Goal: Transaction & Acquisition: Purchase product/service

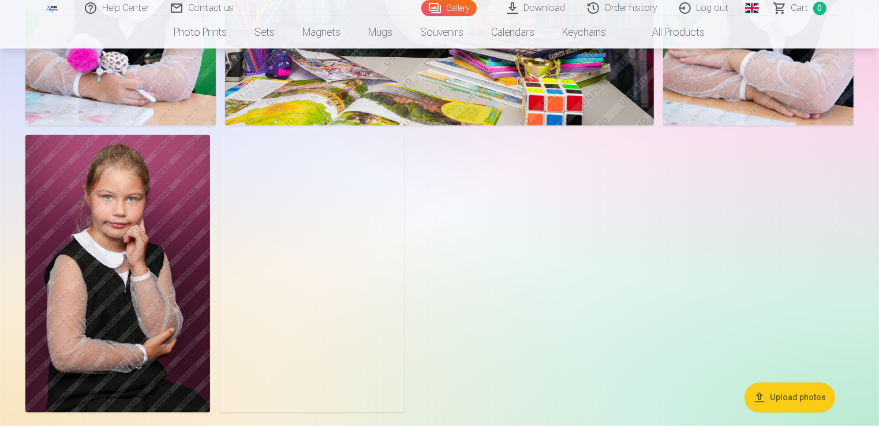
scroll to position [1788, 0]
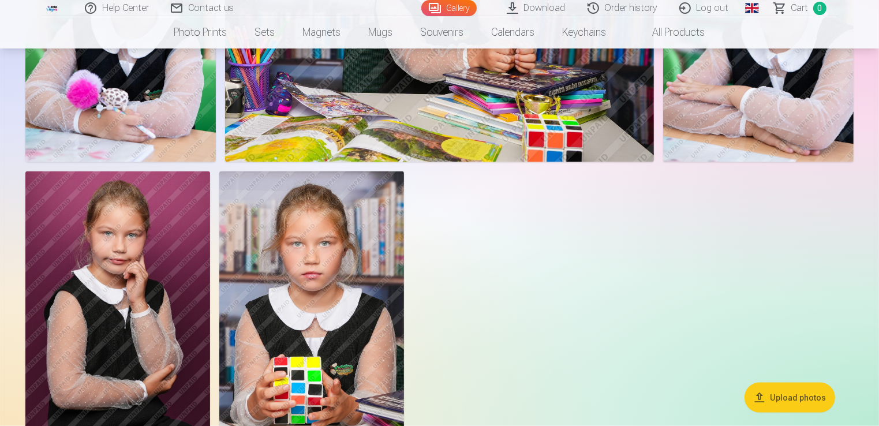
click at [750, 8] on link "Global" at bounding box center [751, 8] width 23 height 16
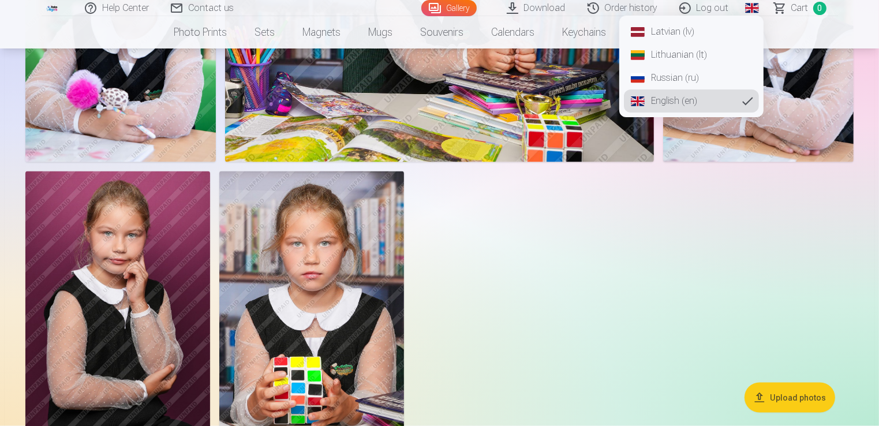
click at [671, 32] on link "Latvian (lv)" at bounding box center [691, 31] width 135 height 23
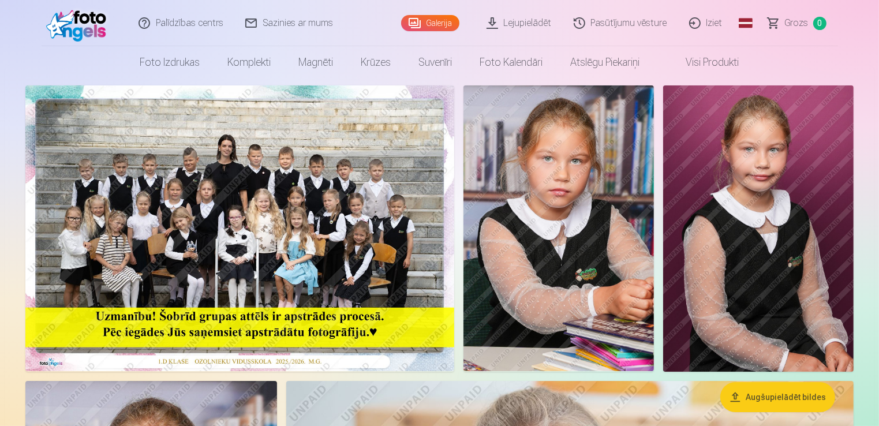
scroll to position [115, 0]
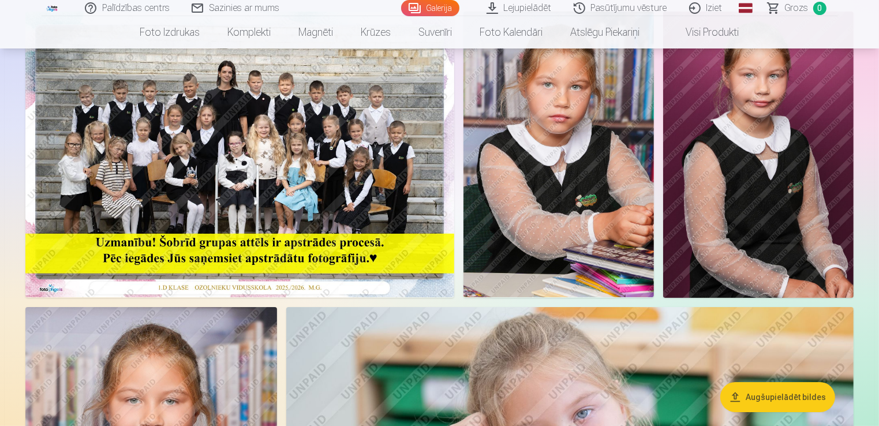
click at [764, 398] on button "Augšupielādēt bildes" at bounding box center [777, 397] width 115 height 30
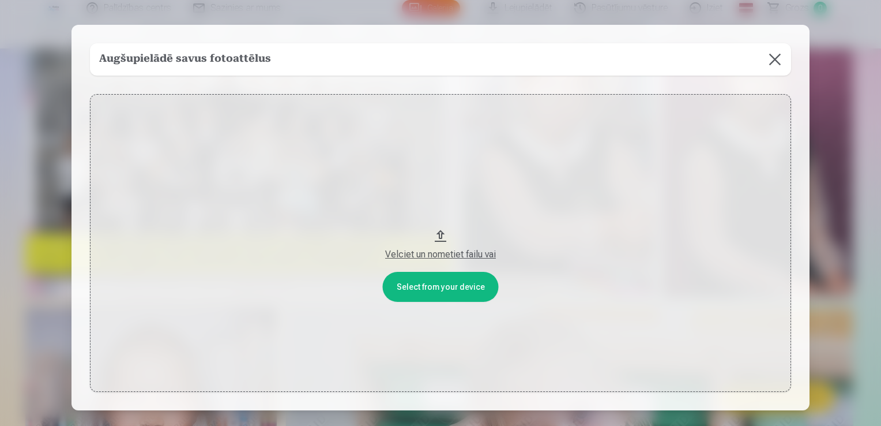
click at [773, 54] on button at bounding box center [775, 59] width 32 height 32
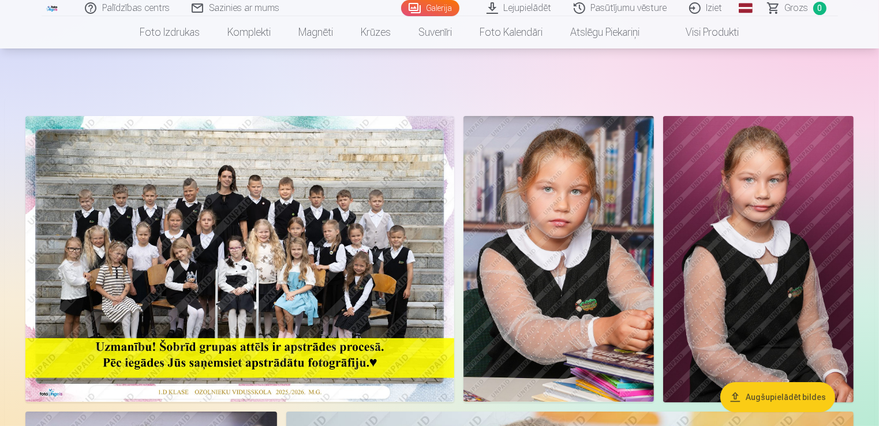
scroll to position [0, 0]
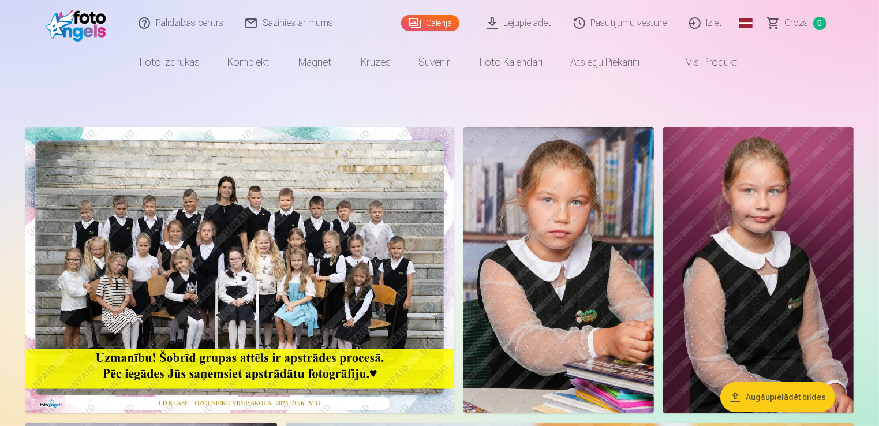
click at [516, 25] on link "Lejupielādēt" at bounding box center [519, 23] width 87 height 46
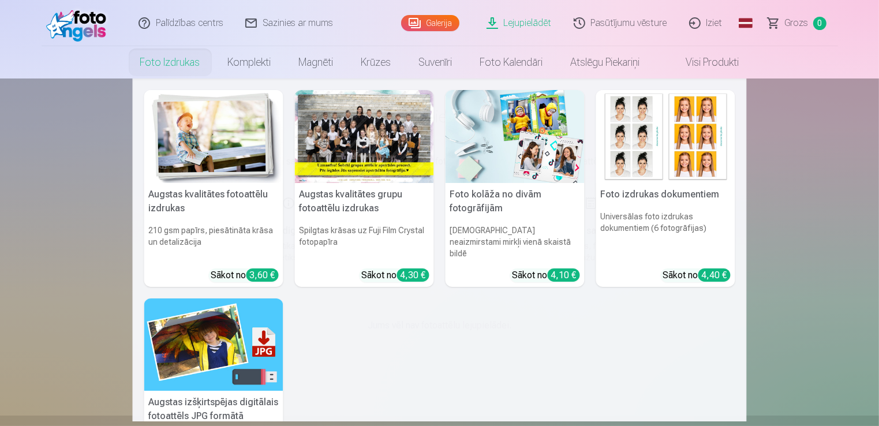
click at [352, 140] on div at bounding box center [364, 136] width 139 height 93
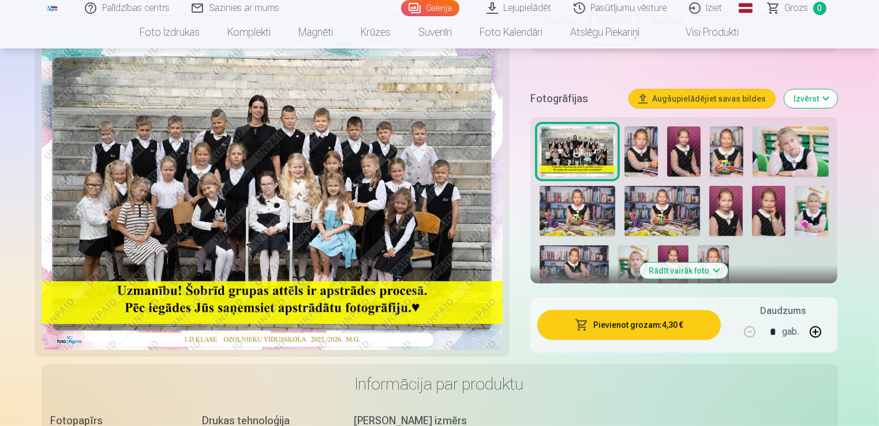
scroll to position [346, 0]
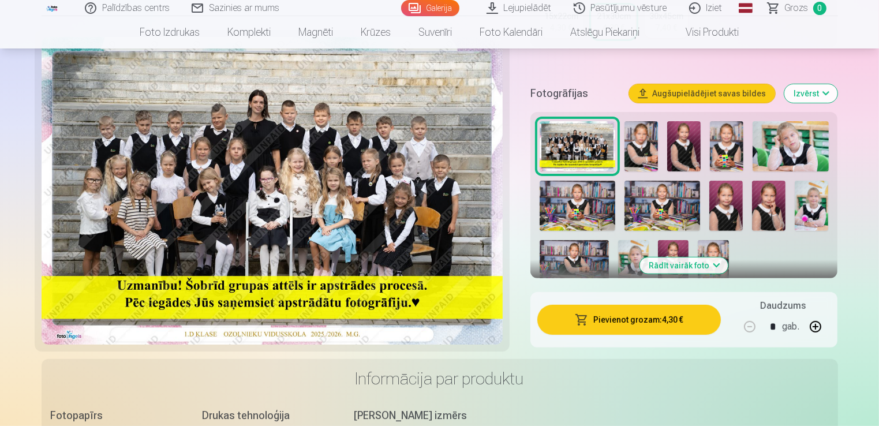
click at [691, 263] on button "Rādīt vairāk foto" at bounding box center [684, 265] width 88 height 16
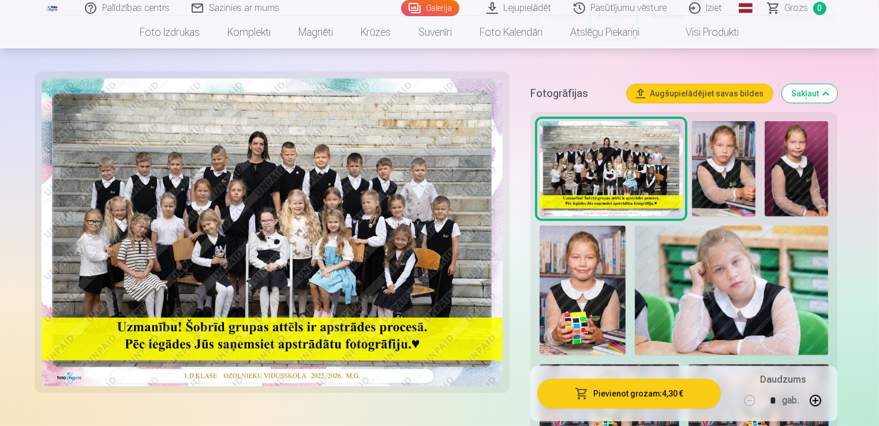
click at [633, 395] on button "Pievienot grozam : 4,30 €" at bounding box center [629, 393] width 184 height 30
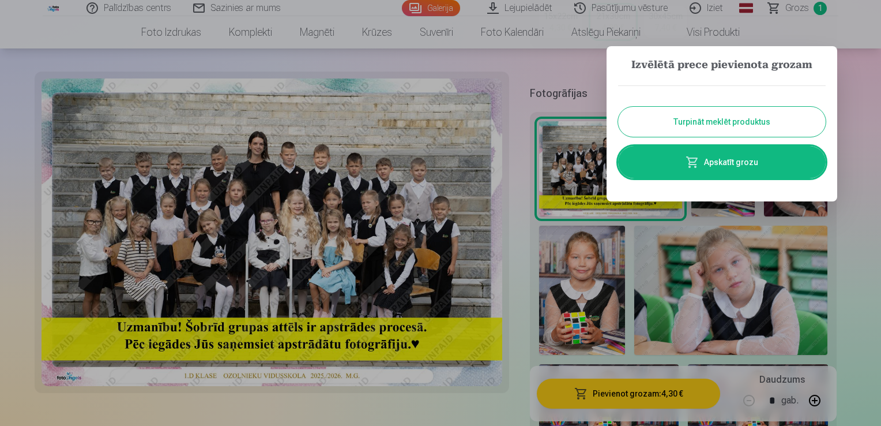
click at [719, 125] on button "Turpināt meklēt produktus" at bounding box center [722, 122] width 208 height 30
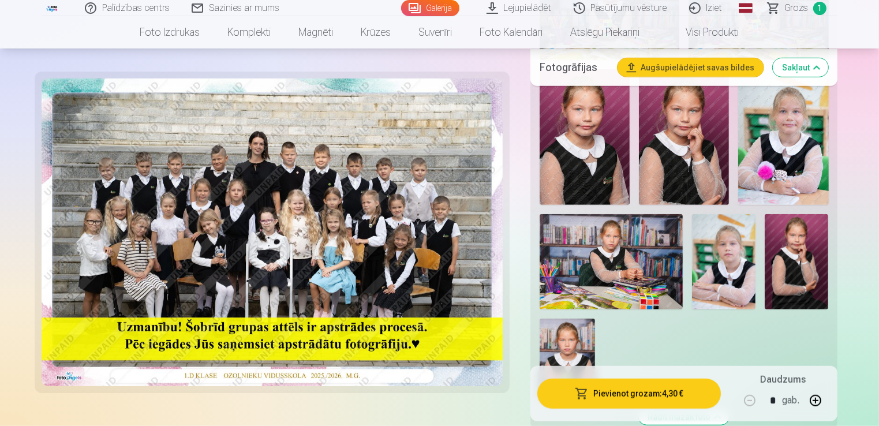
scroll to position [750, 0]
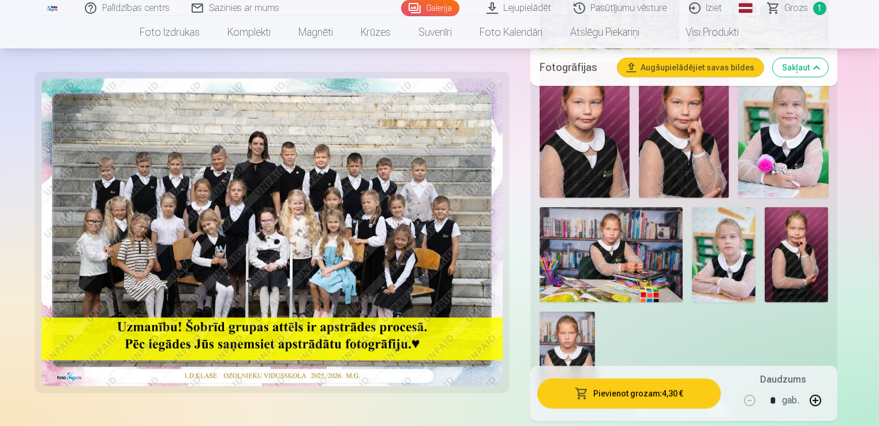
click at [611, 262] on img at bounding box center [610, 254] width 143 height 95
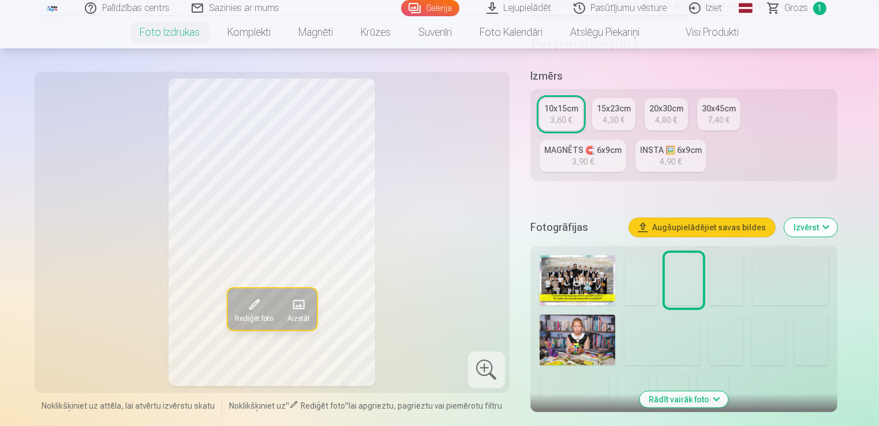
scroll to position [231, 0]
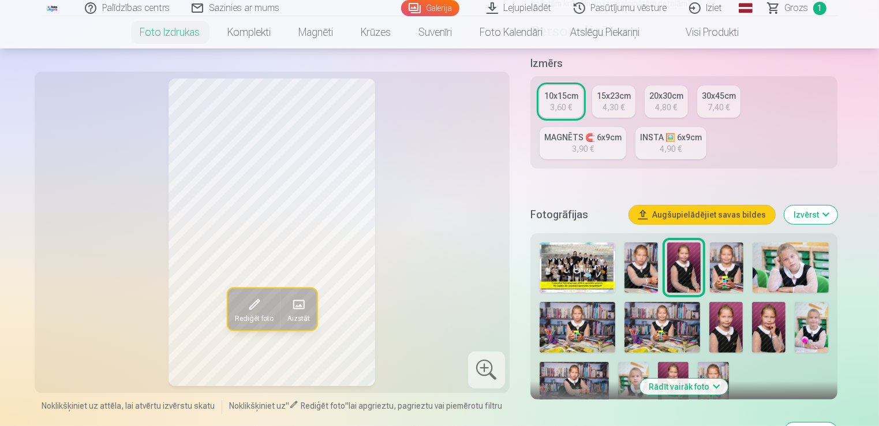
click at [578, 374] on img at bounding box center [573, 385] width 69 height 46
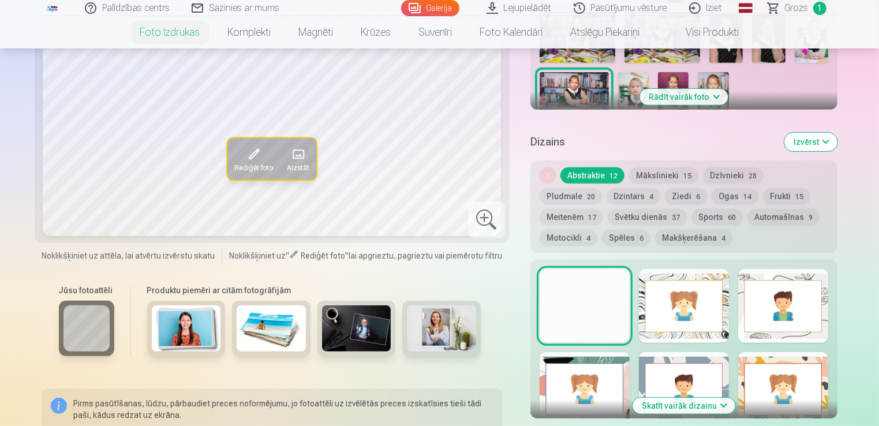
scroll to position [519, 0]
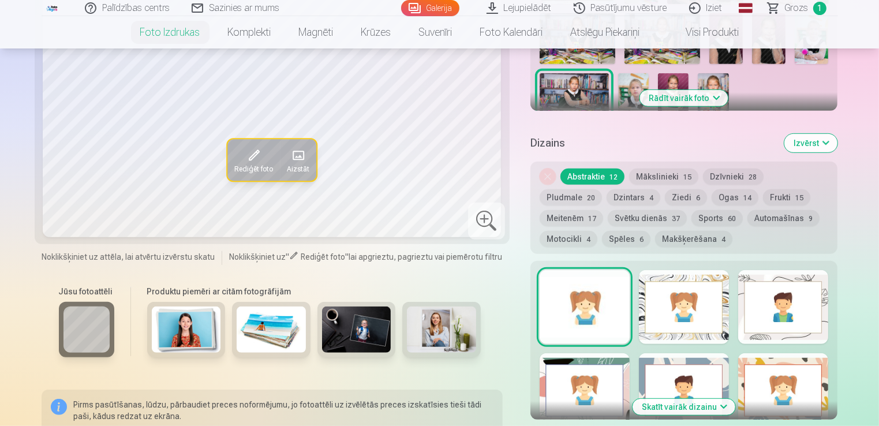
click at [693, 363] on div at bounding box center [684, 390] width 90 height 74
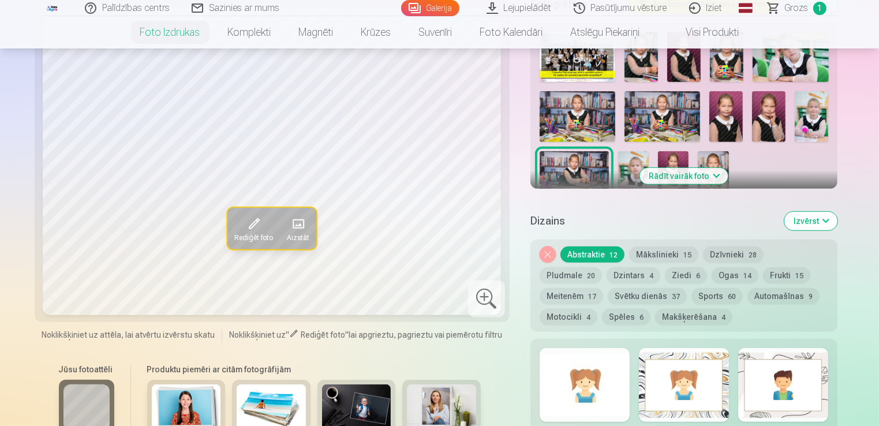
scroll to position [461, 0]
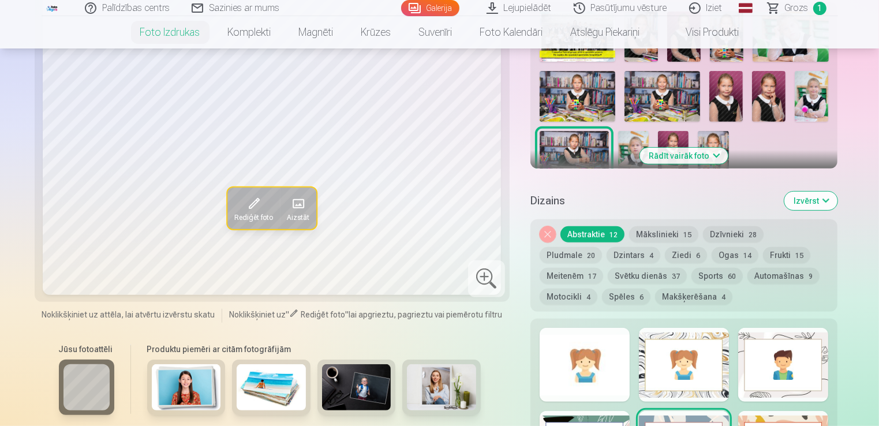
click at [720, 338] on div at bounding box center [684, 365] width 90 height 74
click at [797, 331] on div at bounding box center [783, 365] width 90 height 74
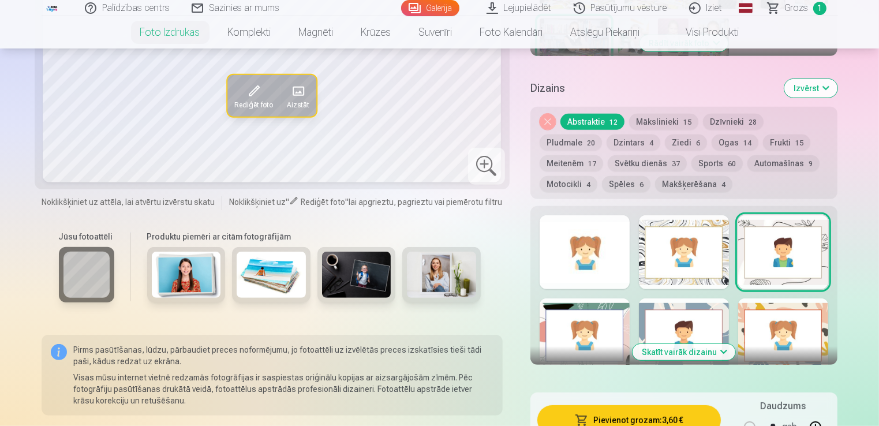
scroll to position [577, 0]
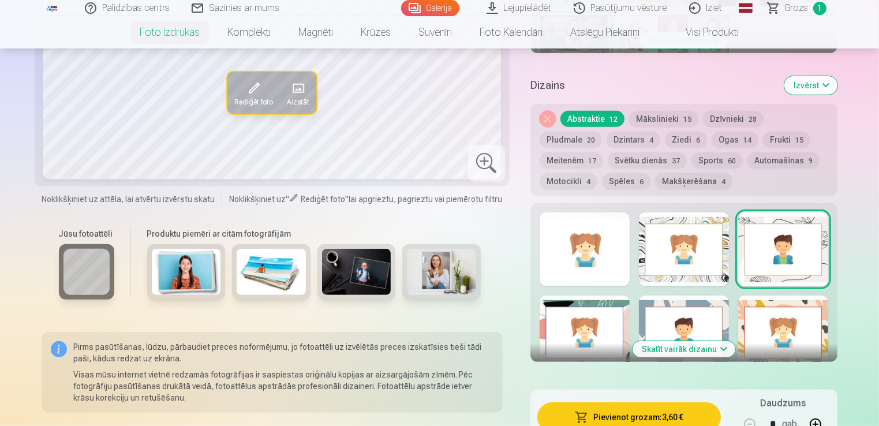
click at [580, 334] on div at bounding box center [584, 332] width 90 height 74
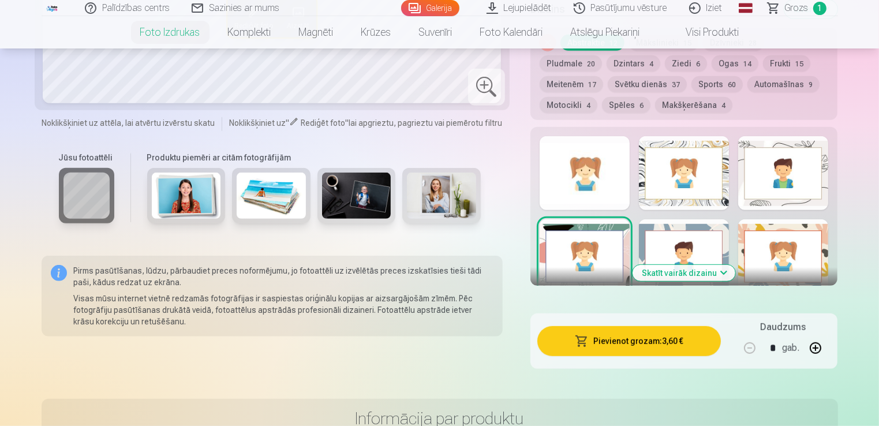
scroll to position [692, 0]
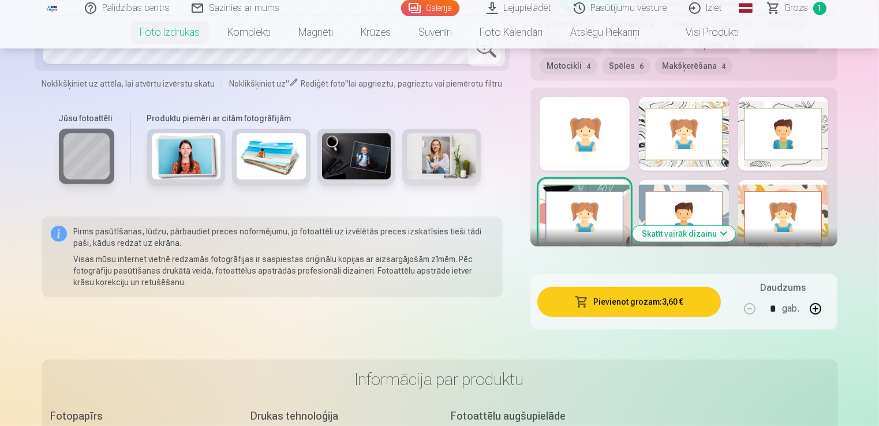
drag, startPoint x: 695, startPoint y: 216, endPoint x: 696, endPoint y: 222, distance: 6.0
click at [695, 216] on div at bounding box center [684, 217] width 90 height 74
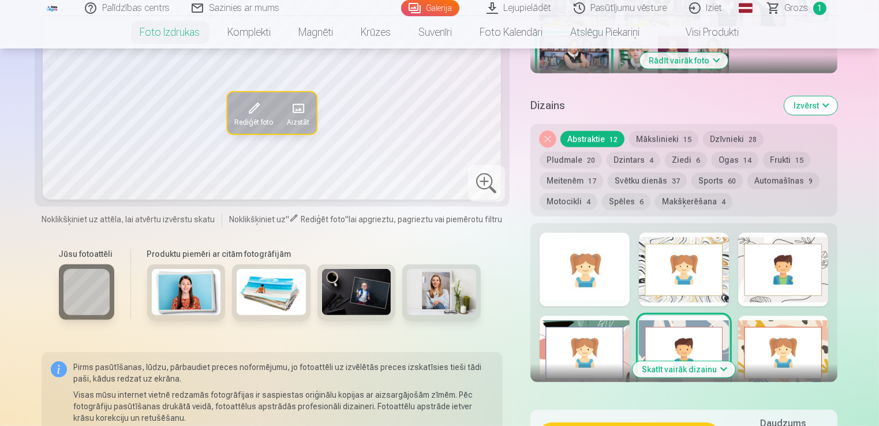
scroll to position [461, 0]
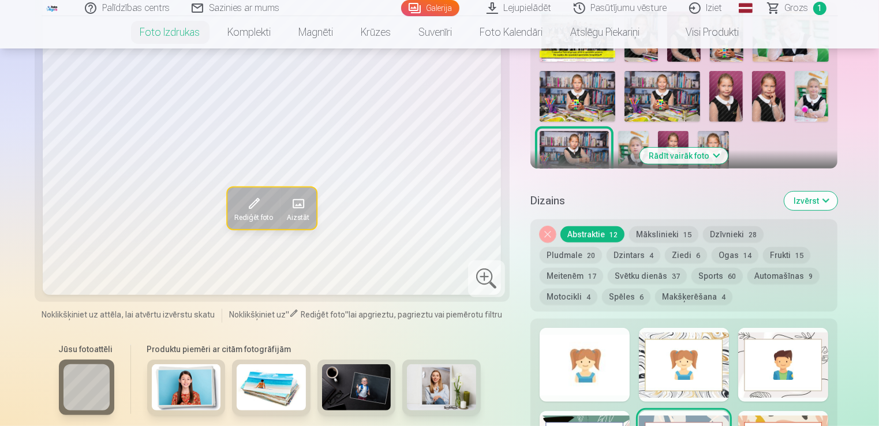
click at [794, 405] on div "Skatīt vairāk dizainu" at bounding box center [683, 397] width 307 height 159
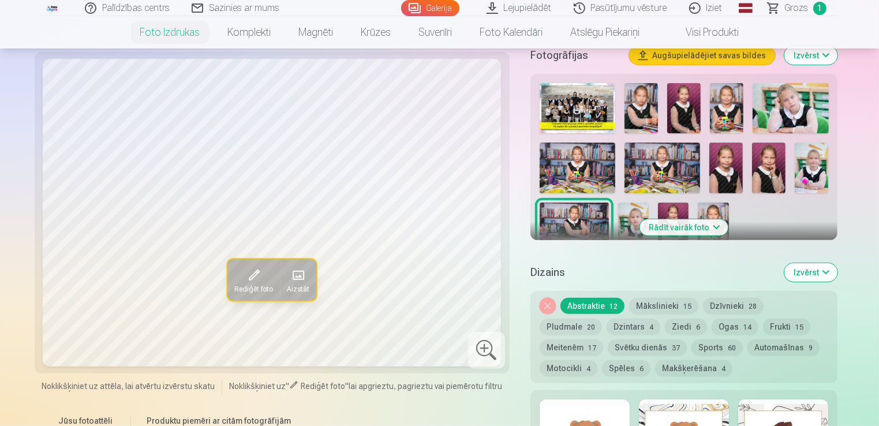
scroll to position [404, 0]
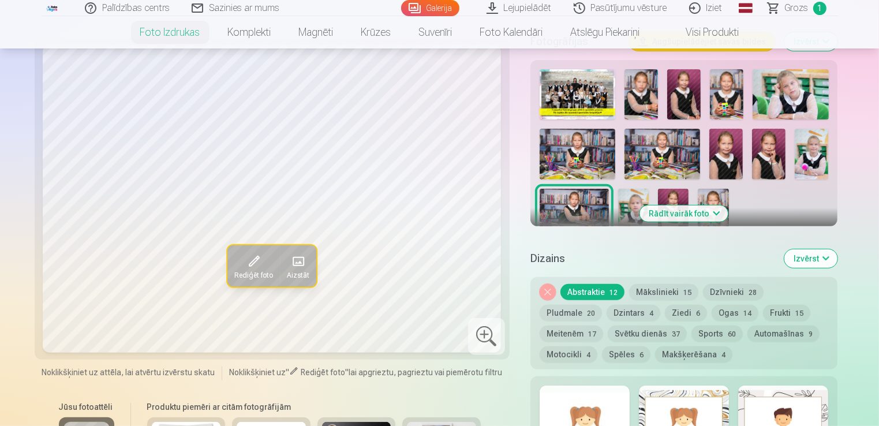
click at [579, 410] on div at bounding box center [584, 422] width 90 height 74
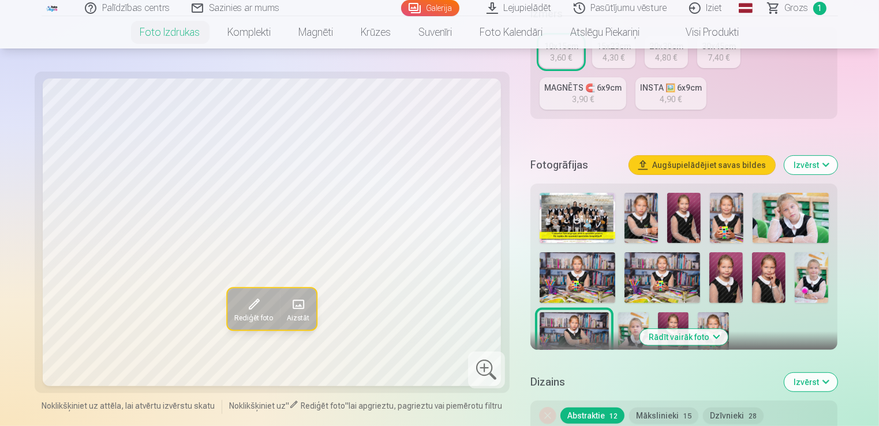
scroll to position [115, 0]
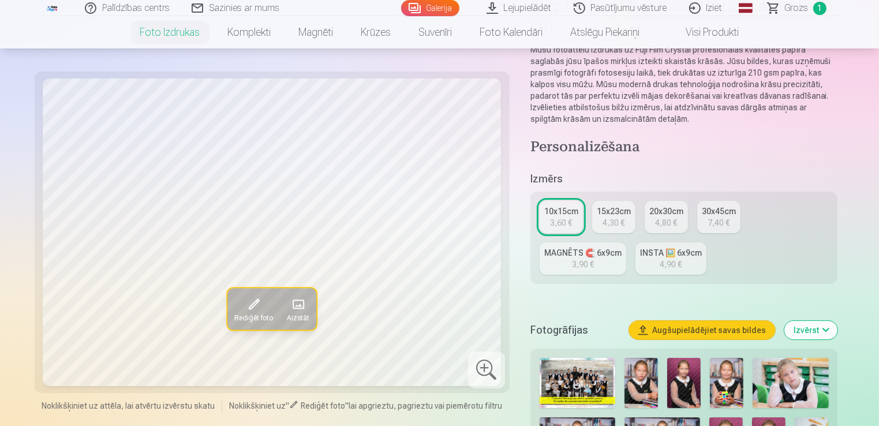
click at [574, 264] on div "3,90 €" at bounding box center [583, 264] width 22 height 12
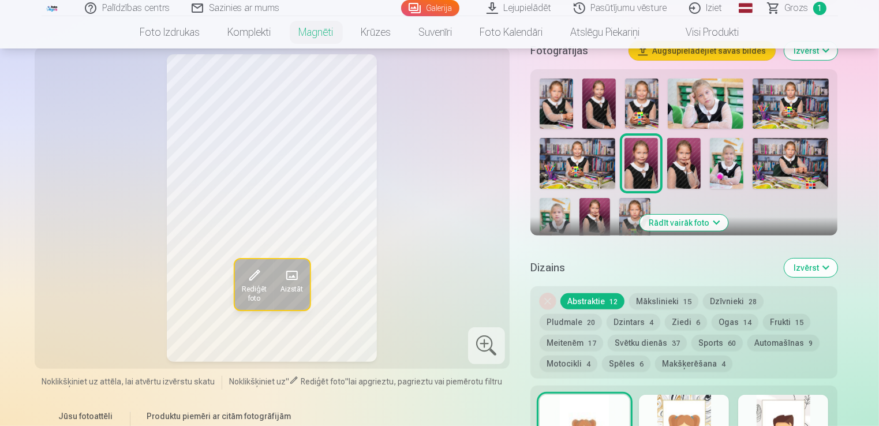
scroll to position [346, 0]
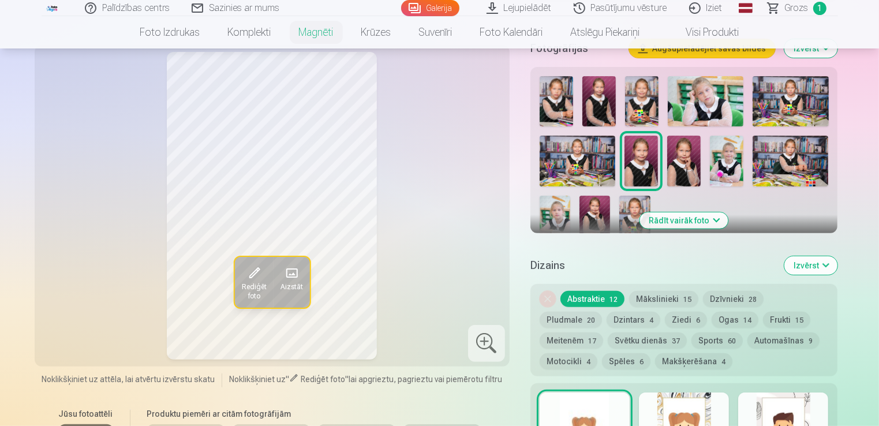
click at [582, 169] on img at bounding box center [577, 161] width 76 height 50
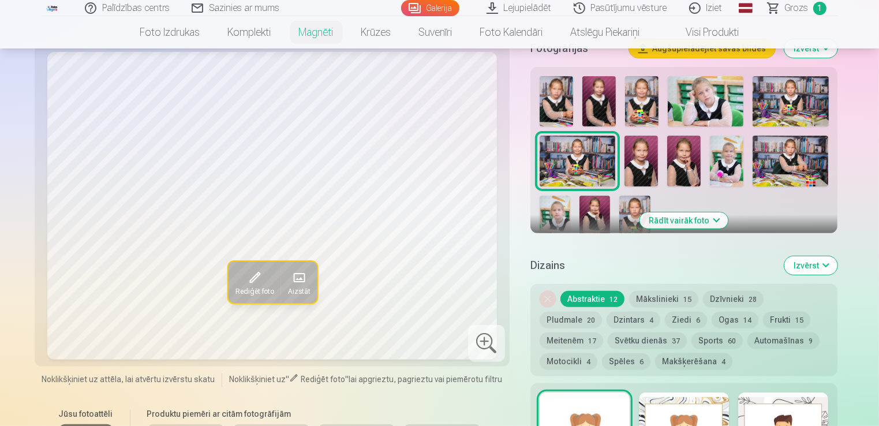
click at [797, 107] on img at bounding box center [790, 101] width 76 height 50
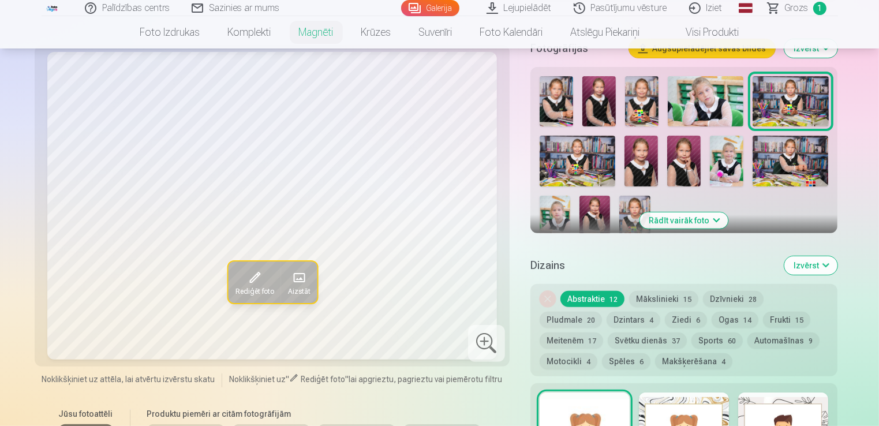
click at [801, 160] on img at bounding box center [790, 161] width 76 height 50
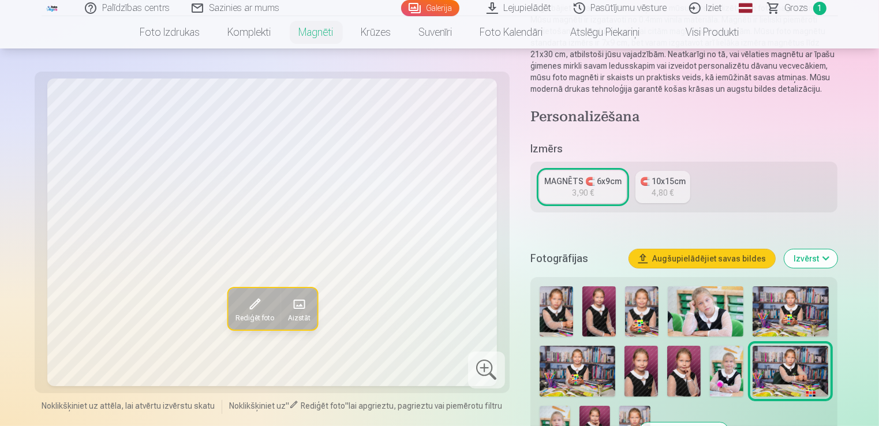
scroll to position [115, 0]
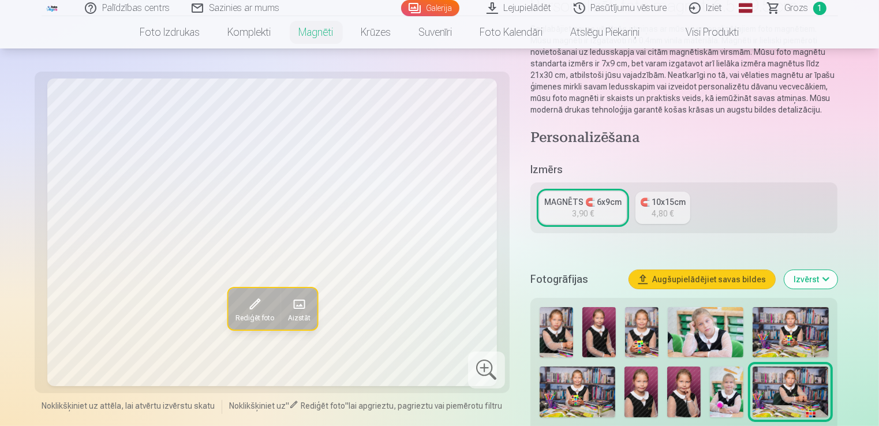
click at [579, 207] on div "MAGNĒTS 🧲 6x9cm" at bounding box center [582, 202] width 77 height 12
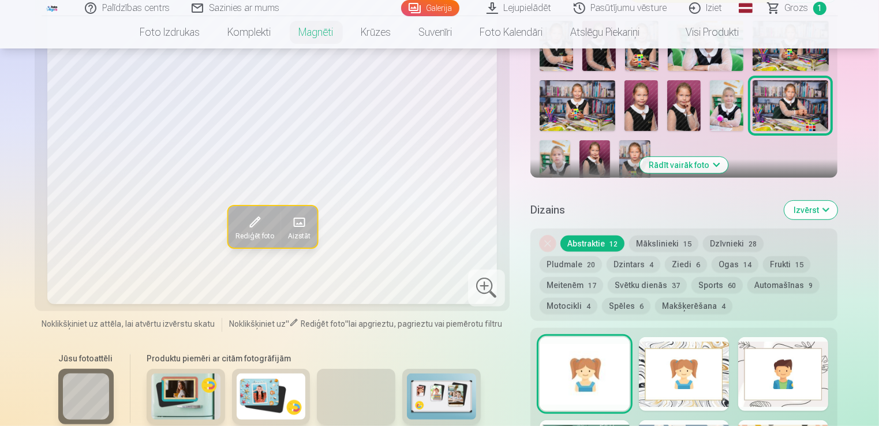
scroll to position [404, 0]
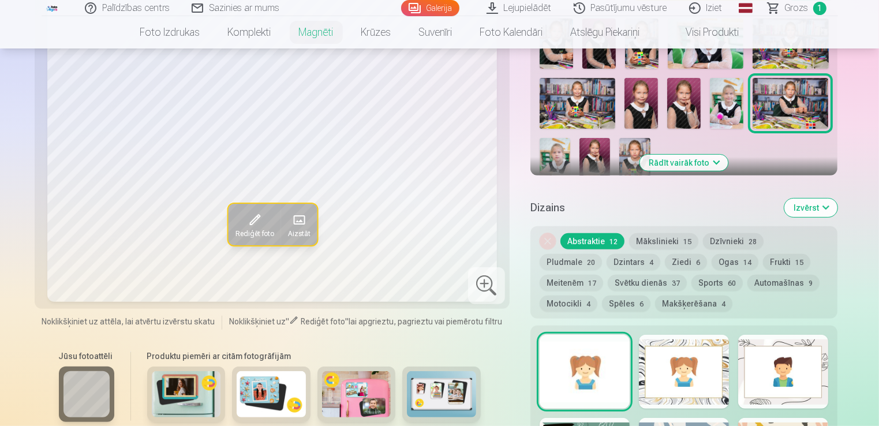
click at [686, 164] on button "Rādīt vairāk foto" at bounding box center [684, 163] width 88 height 16
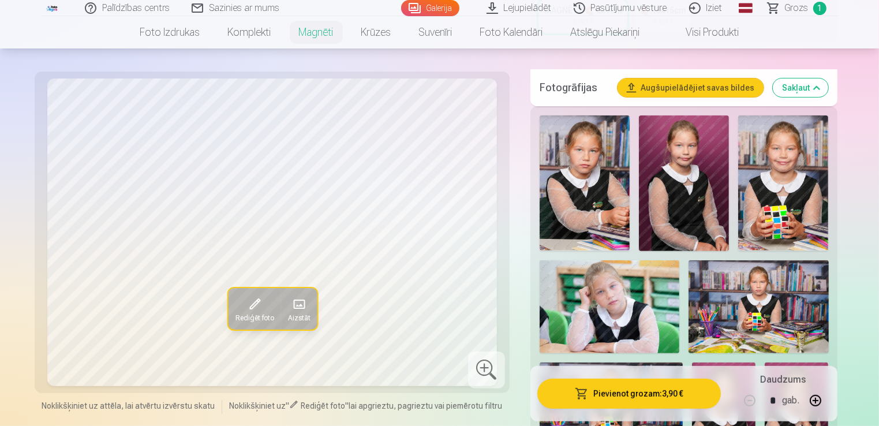
scroll to position [346, 0]
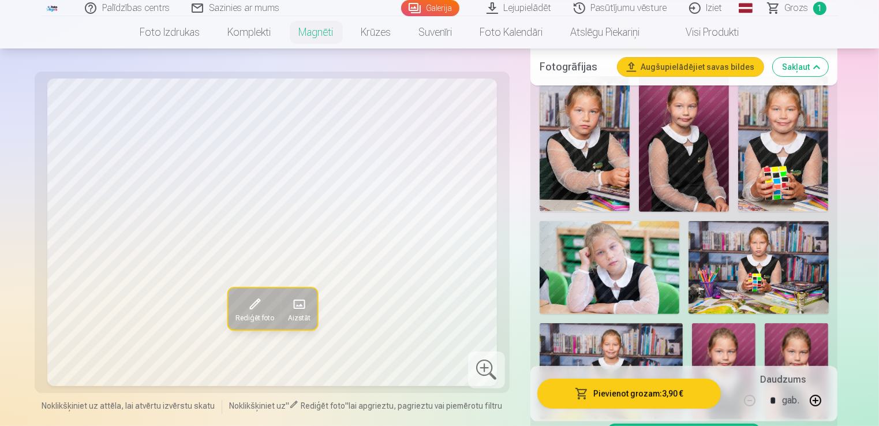
click at [593, 166] on img at bounding box center [584, 143] width 90 height 135
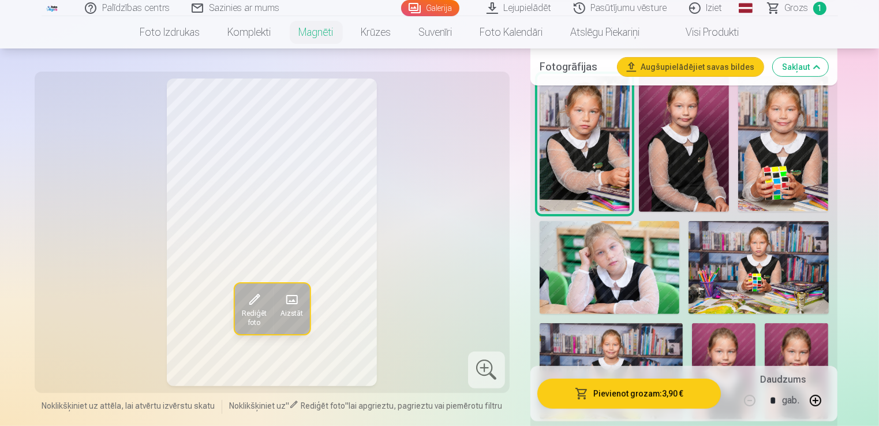
click at [674, 162] on img at bounding box center [684, 144] width 90 height 136
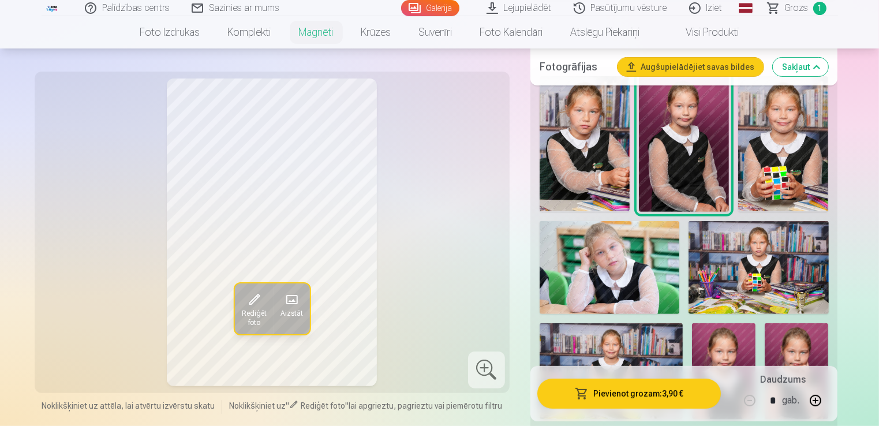
click at [764, 157] on img at bounding box center [783, 143] width 90 height 135
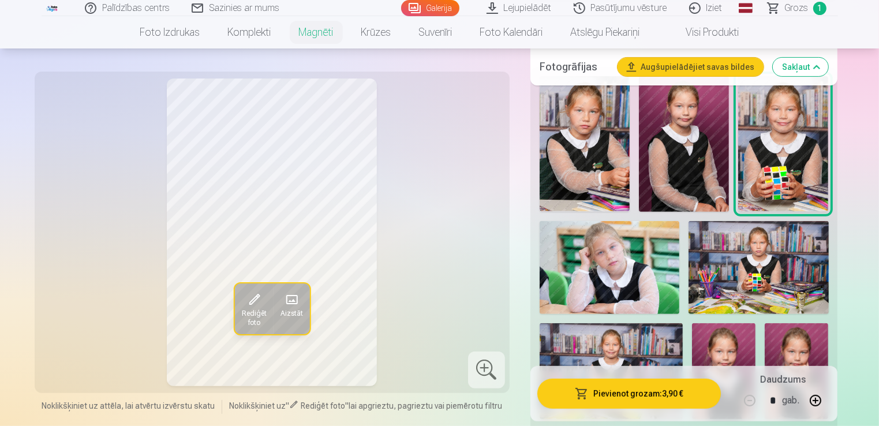
click at [613, 283] on img at bounding box center [609, 267] width 140 height 93
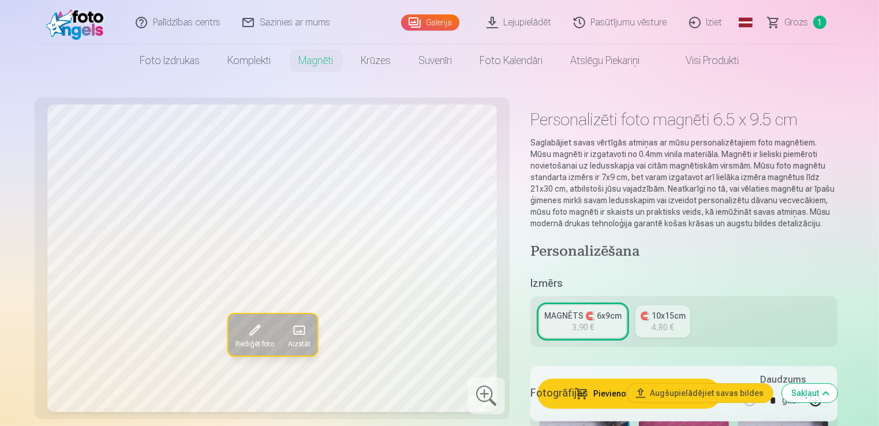
scroll to position [0, 0]
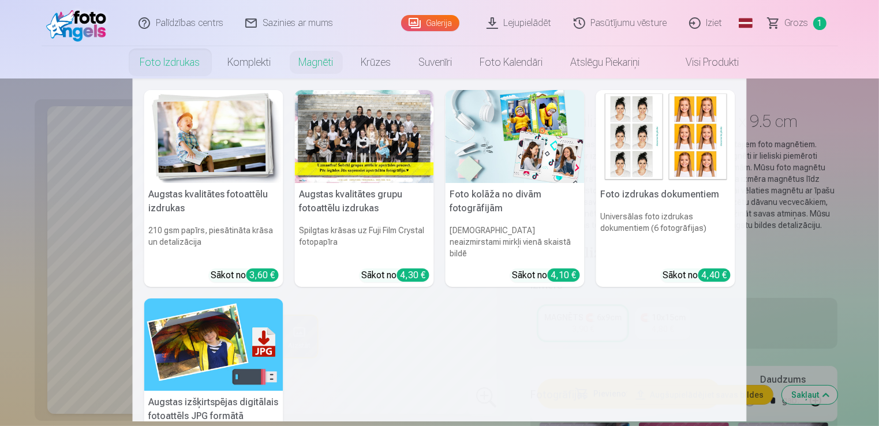
click at [156, 60] on link "Foto izdrukas" at bounding box center [170, 62] width 88 height 32
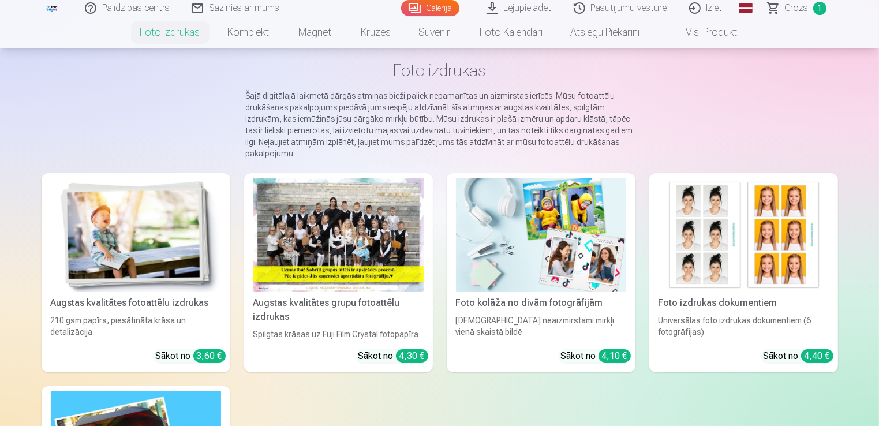
scroll to position [53, 0]
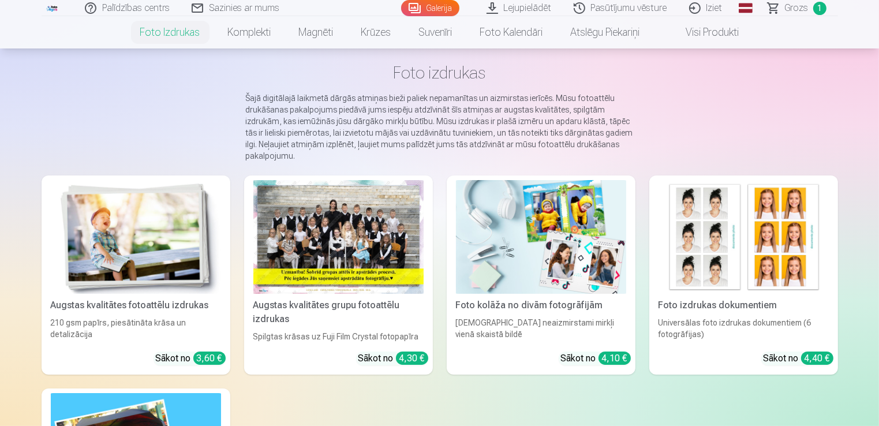
click at [415, 8] on link "Galerija" at bounding box center [430, 8] width 58 height 16
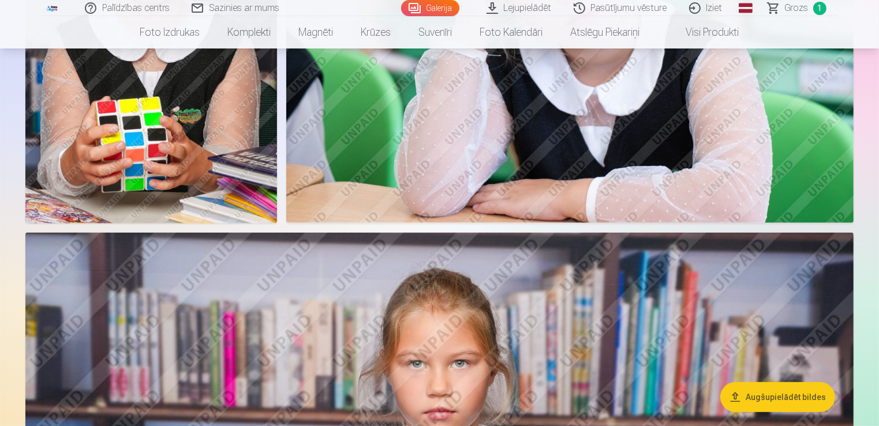
click at [606, 145] on img at bounding box center [569, 34] width 567 height 378
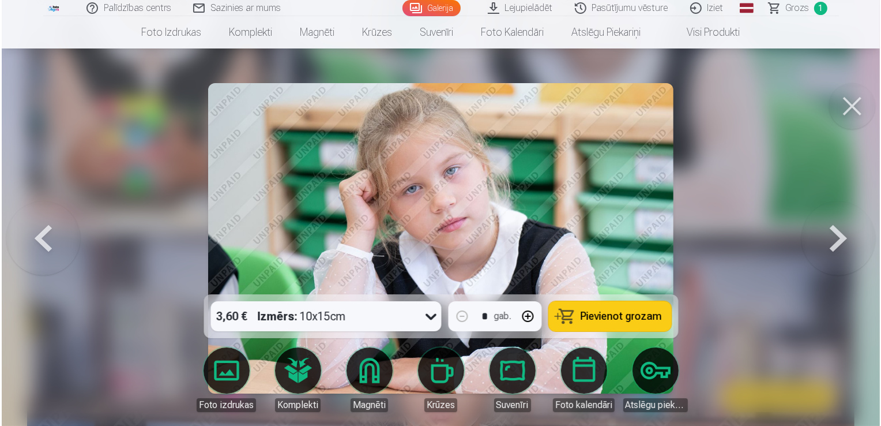
scroll to position [577, 0]
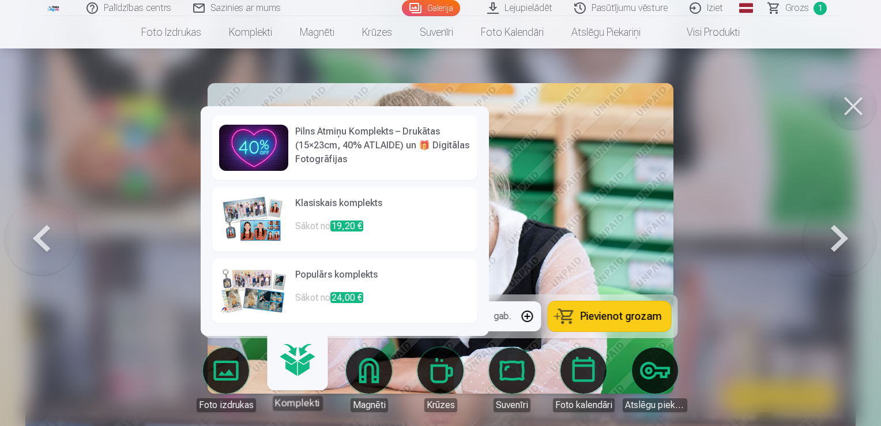
click at [341, 154] on h6 "Pilns Atmiņu Komplekts – Drukātas (15×23cm, 40% ATLAIDE) un 🎁 Digitālas Fotogrā…" at bounding box center [382, 146] width 175 height 42
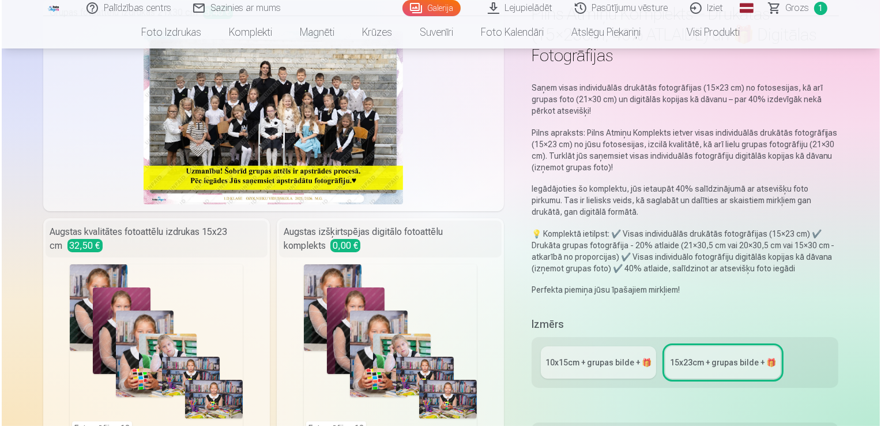
scroll to position [231, 0]
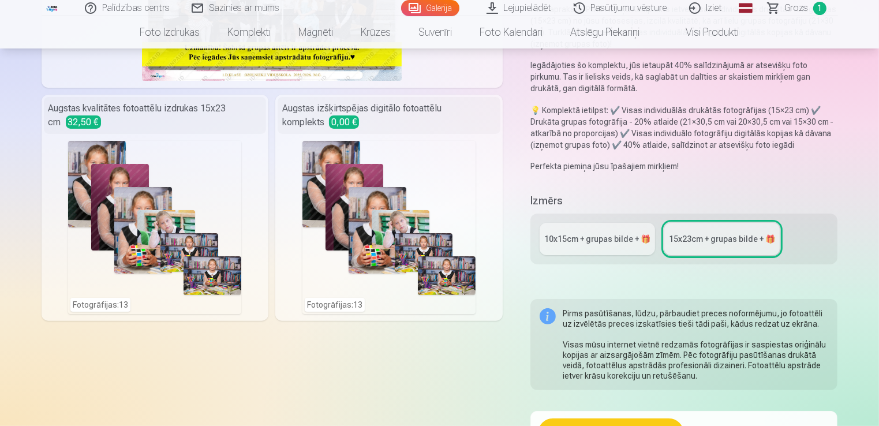
click at [371, 234] on div "Fotogrāfijas : 13" at bounding box center [388, 227] width 173 height 173
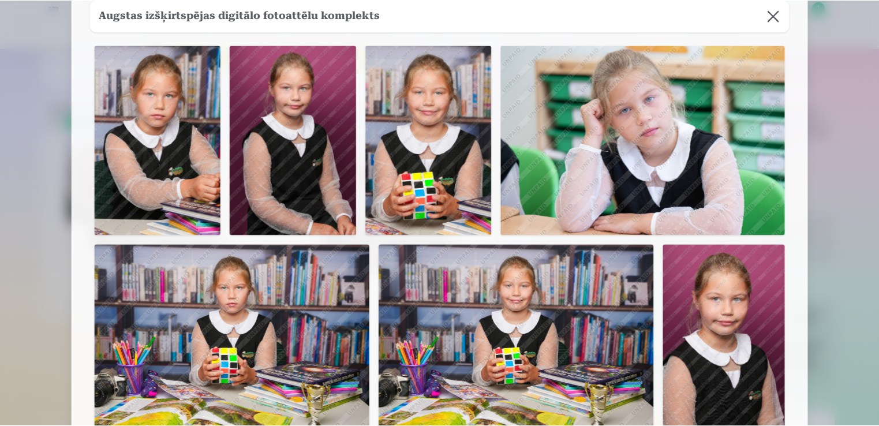
scroll to position [0, 0]
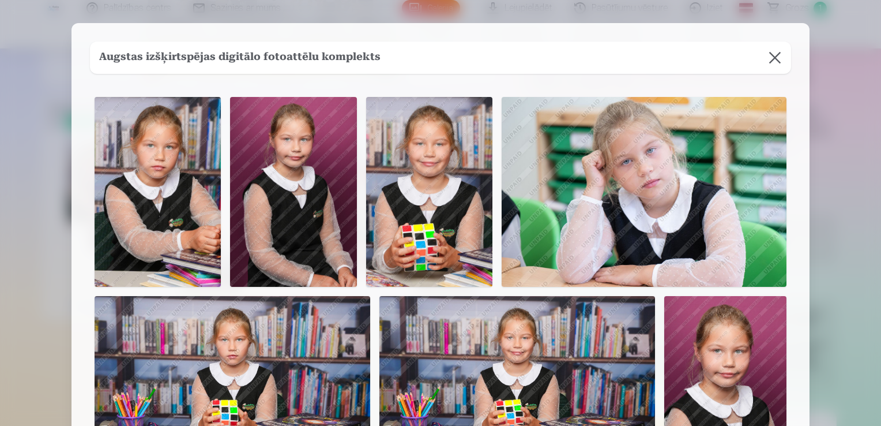
drag, startPoint x: 771, startPoint y: 61, endPoint x: 747, endPoint y: 72, distance: 26.1
click at [770, 61] on button at bounding box center [775, 58] width 32 height 32
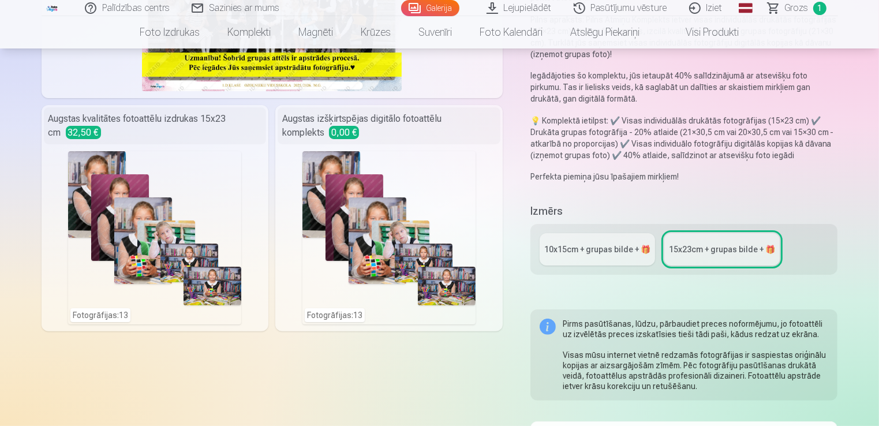
scroll to position [231, 0]
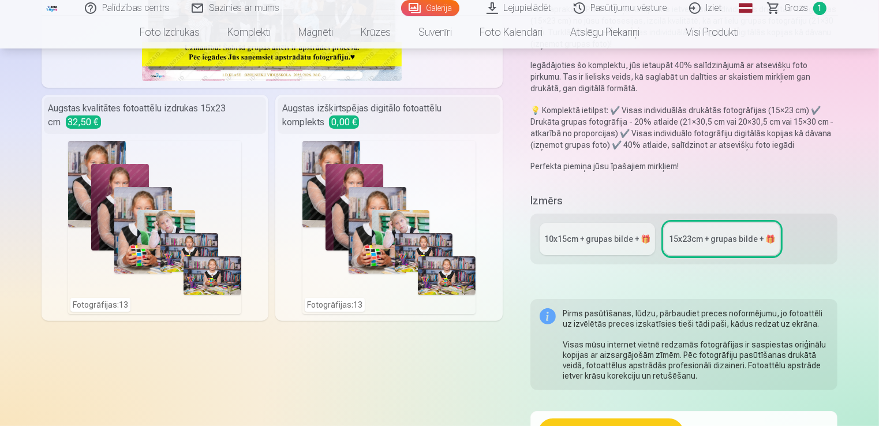
click at [603, 240] on div "10x15сm + grupas bilde + 🎁" at bounding box center [597, 239] width 106 height 12
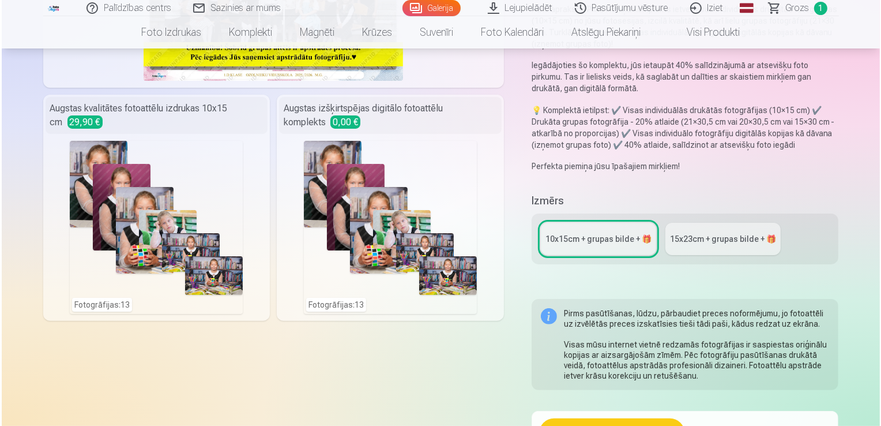
scroll to position [231, 0]
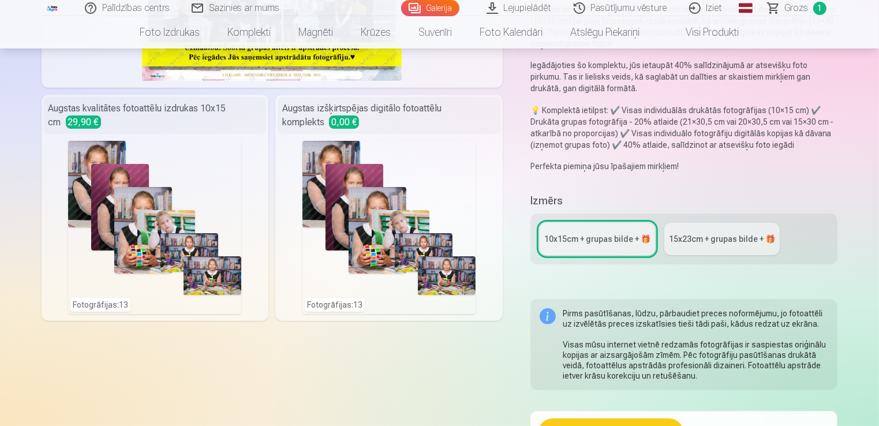
click at [393, 236] on div "Fotogrāfijas : 13" at bounding box center [388, 227] width 173 height 173
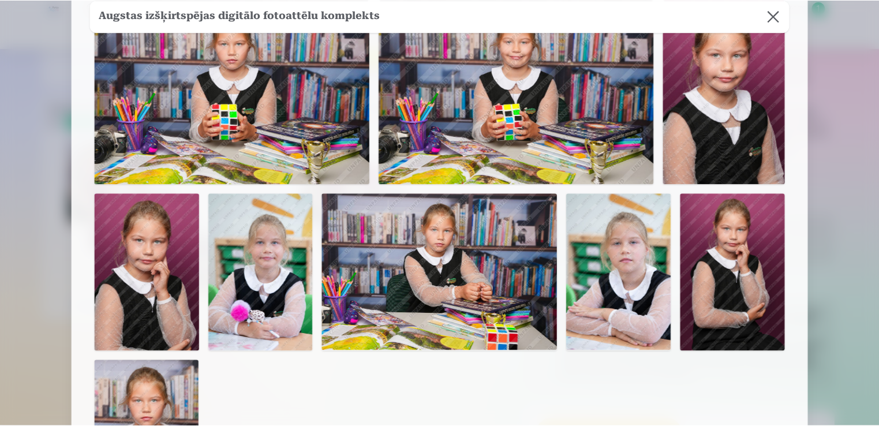
scroll to position [98, 0]
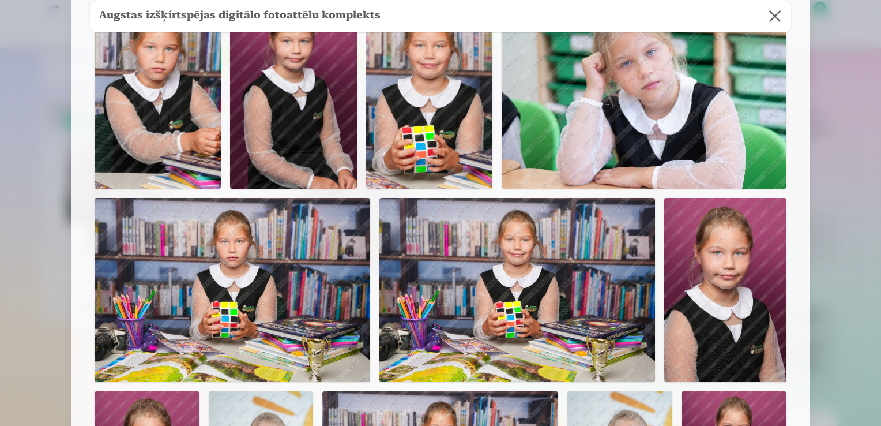
click at [774, 11] on button at bounding box center [775, 16] width 32 height 32
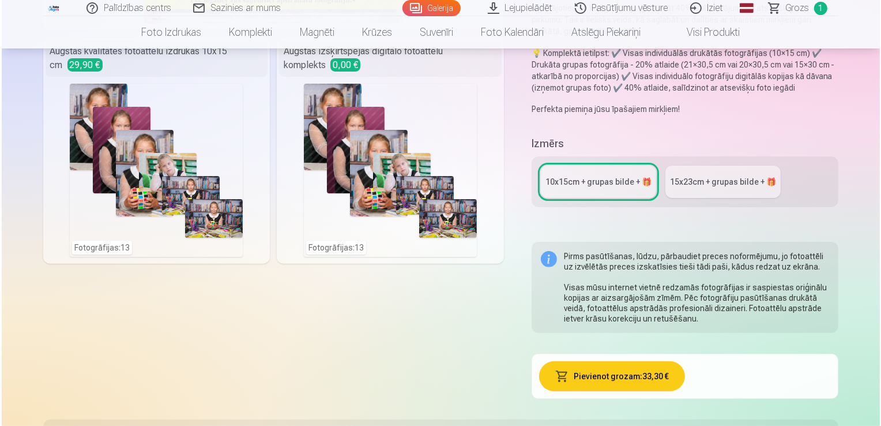
scroll to position [288, 0]
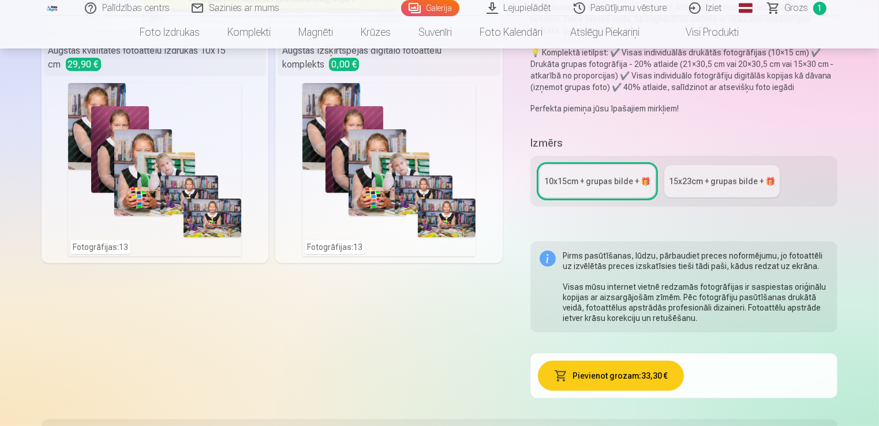
click at [598, 373] on button "Pievienot grozam : 33,30 €" at bounding box center [611, 376] width 146 height 30
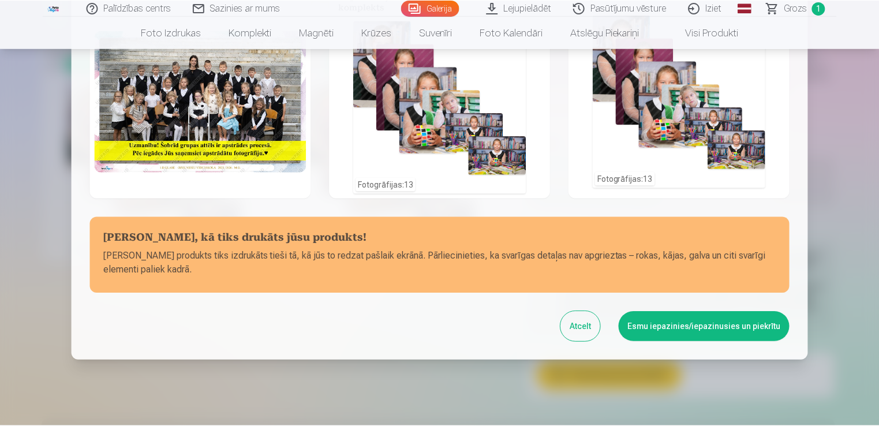
scroll to position [0, 0]
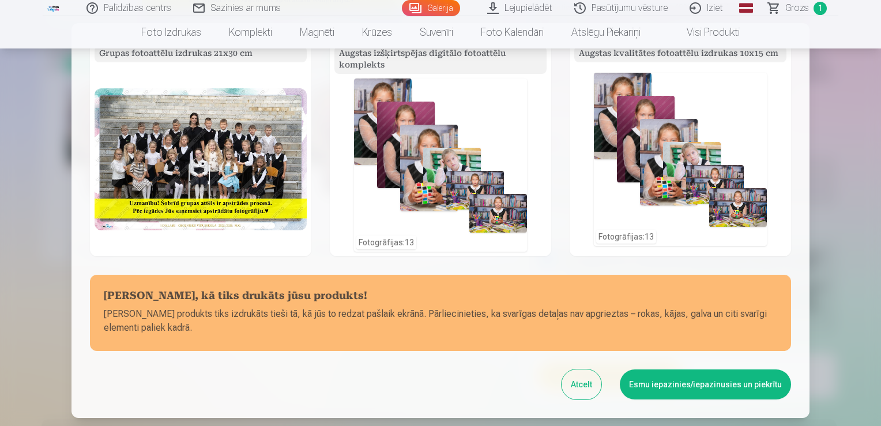
click at [693, 376] on button "Esmu iepazinies/iepazinusies un piekrītu" at bounding box center [705, 384] width 171 height 30
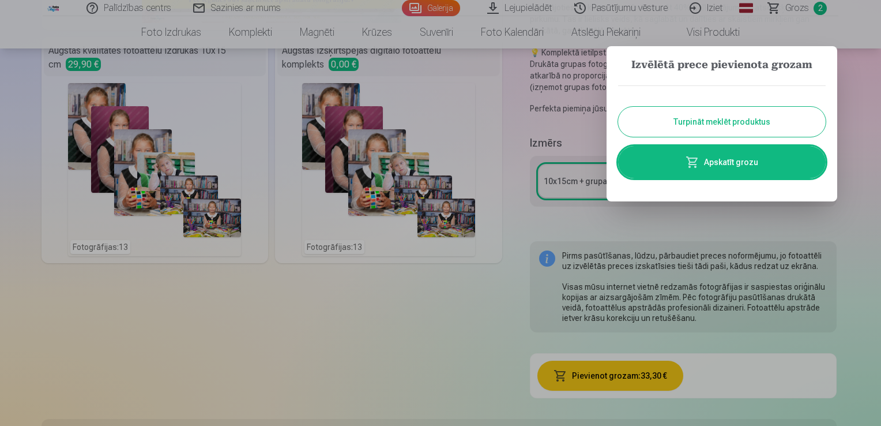
click at [819, 9] on div at bounding box center [440, 213] width 881 height 426
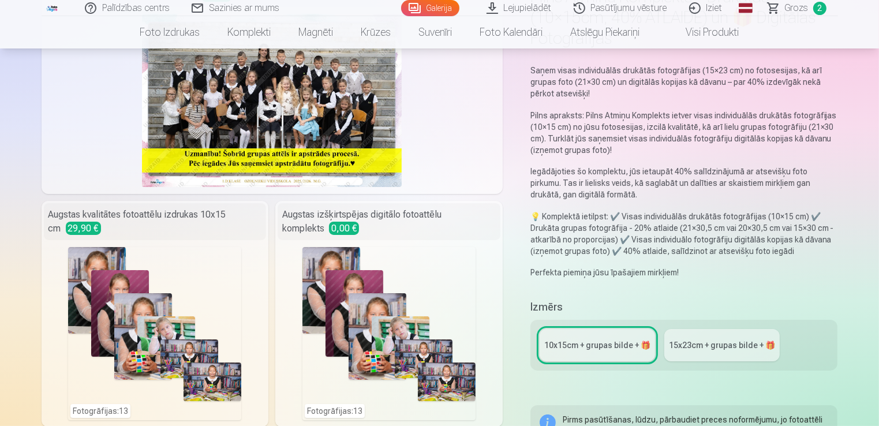
scroll to position [115, 0]
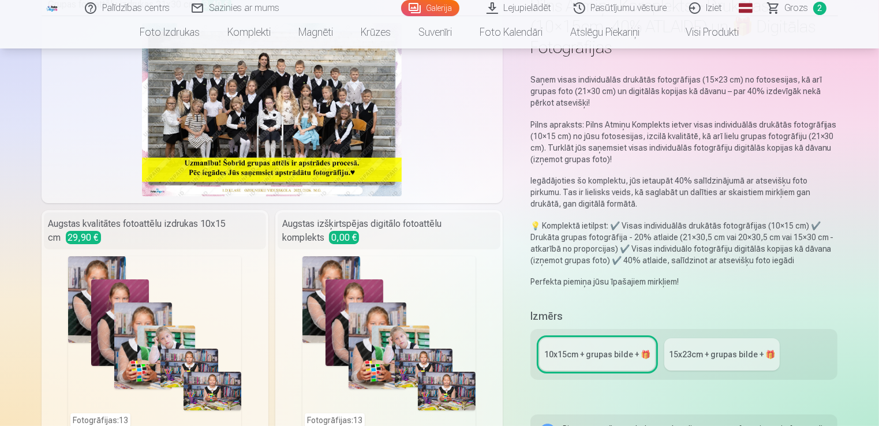
click at [792, 10] on span "Grozs" at bounding box center [796, 8] width 24 height 14
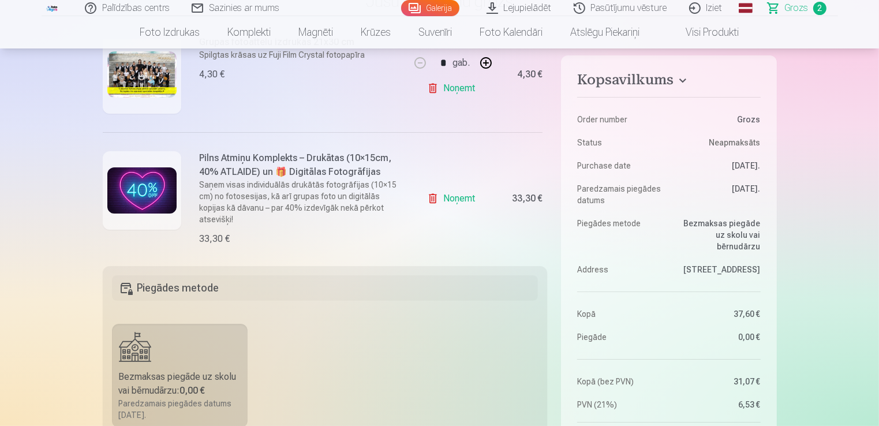
scroll to position [166, 0]
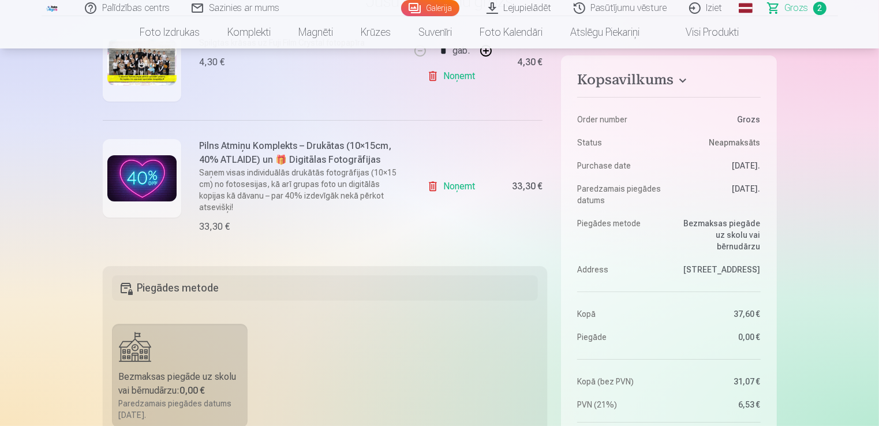
click at [458, 75] on link "Noņemt" at bounding box center [453, 76] width 52 height 23
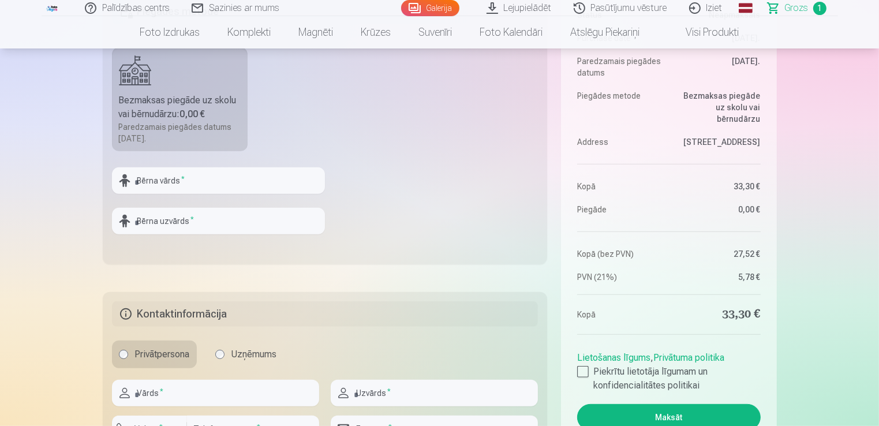
scroll to position [404, 0]
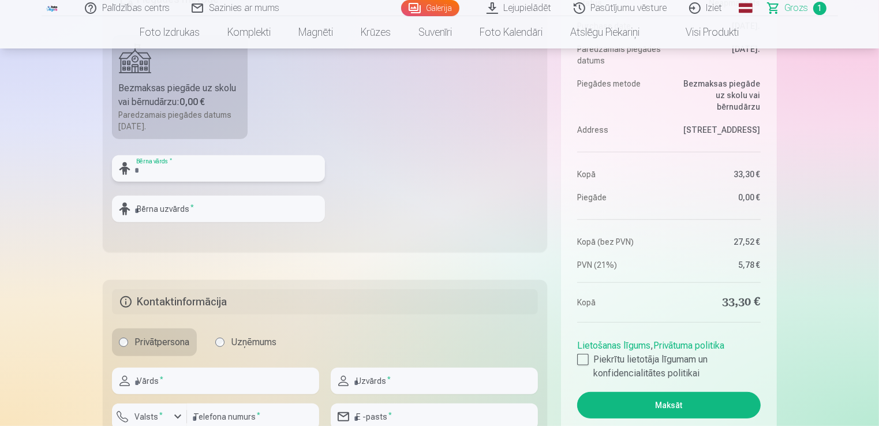
click at [209, 172] on input "text" at bounding box center [218, 168] width 213 height 27
click at [507, 137] on fieldset "Piegādes metode Bezmaksas piegāde uz skolu vai bērnudārzu : 0,00 € Paredzamais …" at bounding box center [325, 115] width 445 height 275
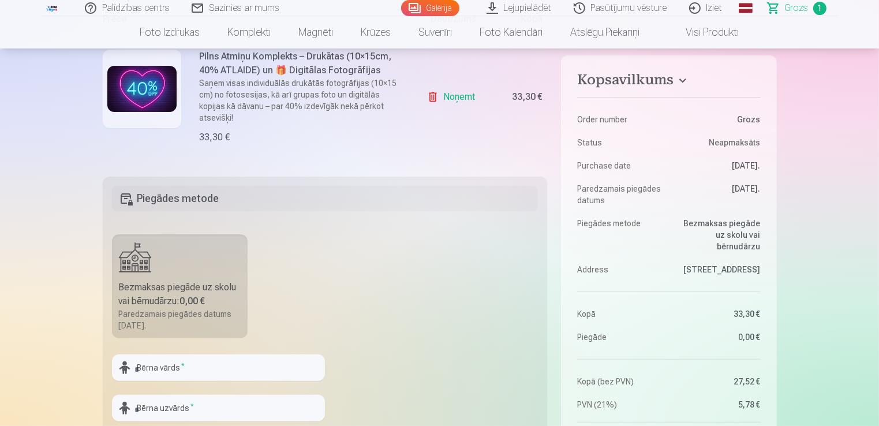
scroll to position [0, 0]
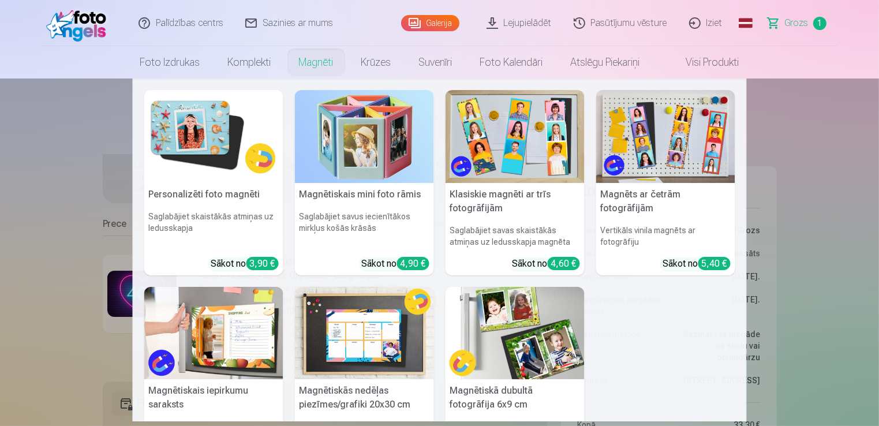
click at [316, 62] on link "Magnēti" at bounding box center [316, 62] width 62 height 32
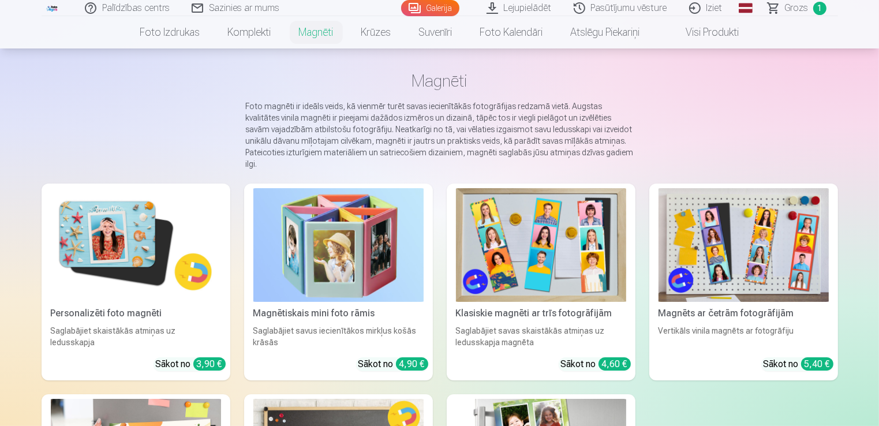
scroll to position [115, 0]
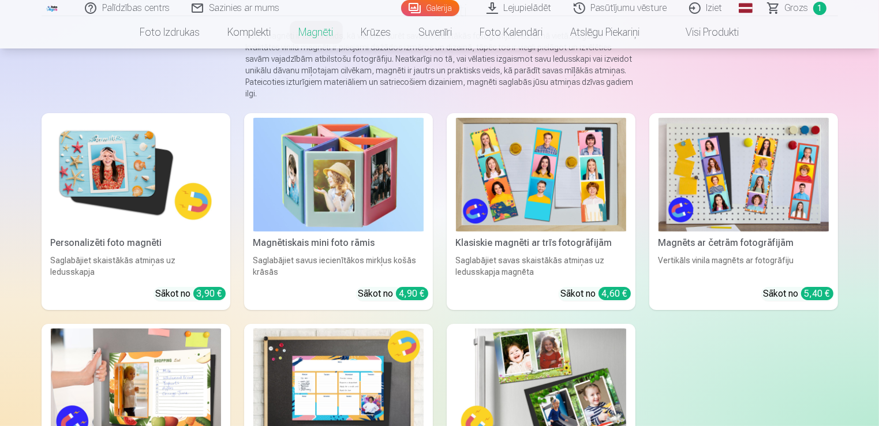
click at [115, 187] on img at bounding box center [136, 175] width 170 height 114
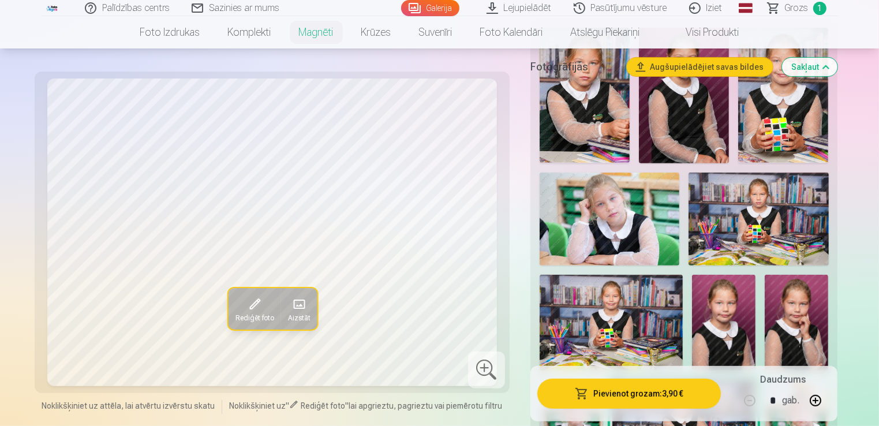
scroll to position [404, 0]
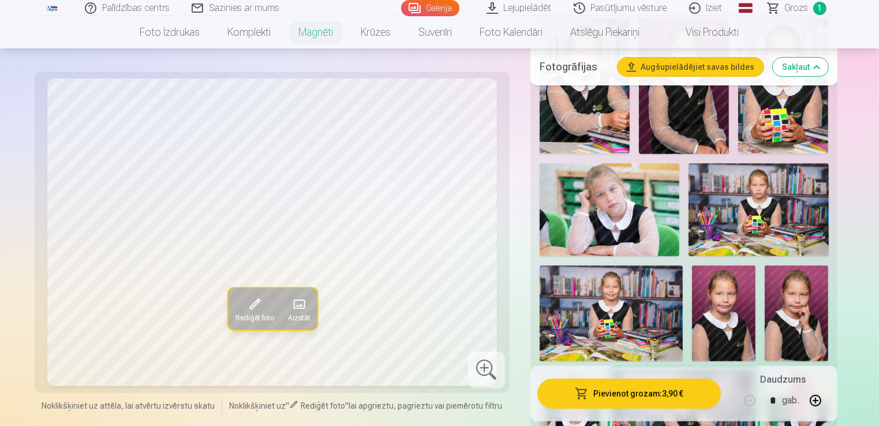
click at [775, 211] on img at bounding box center [758, 209] width 140 height 93
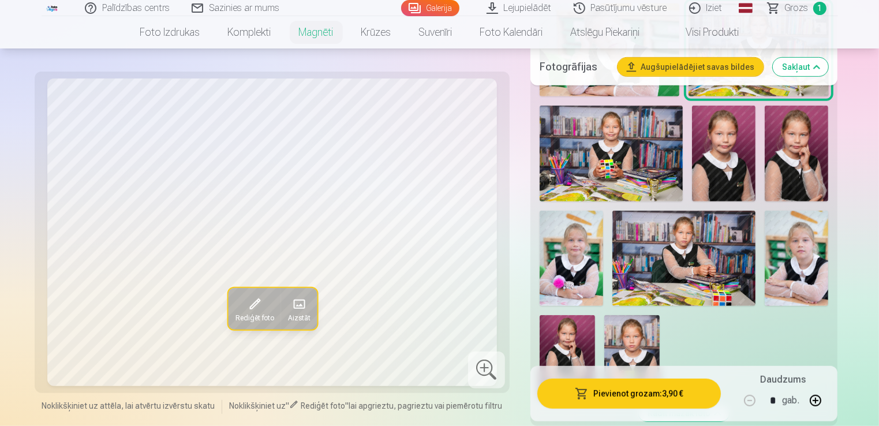
scroll to position [635, 0]
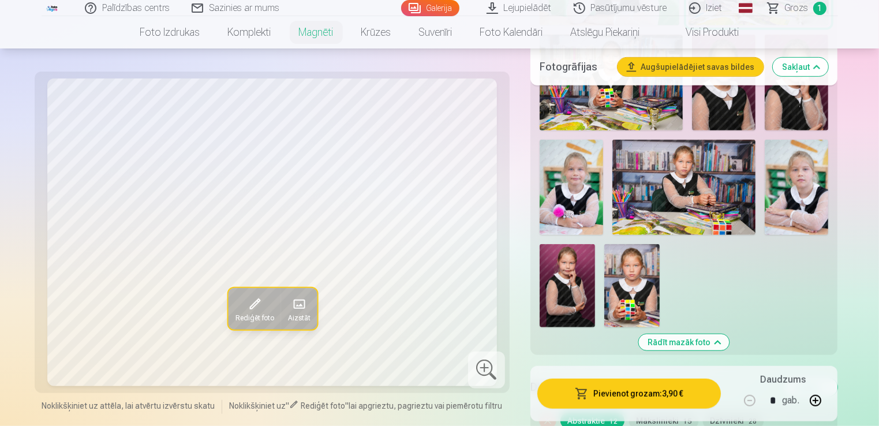
click at [625, 301] on img at bounding box center [631, 285] width 55 height 83
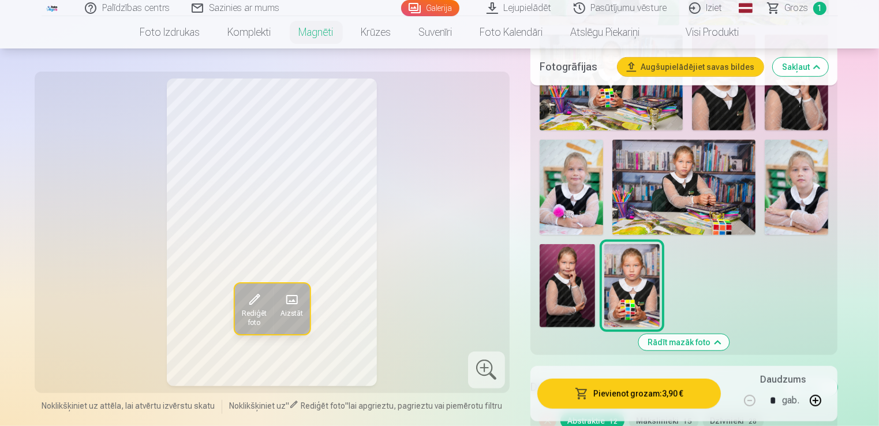
click at [797, 189] on img at bounding box center [795, 187] width 63 height 95
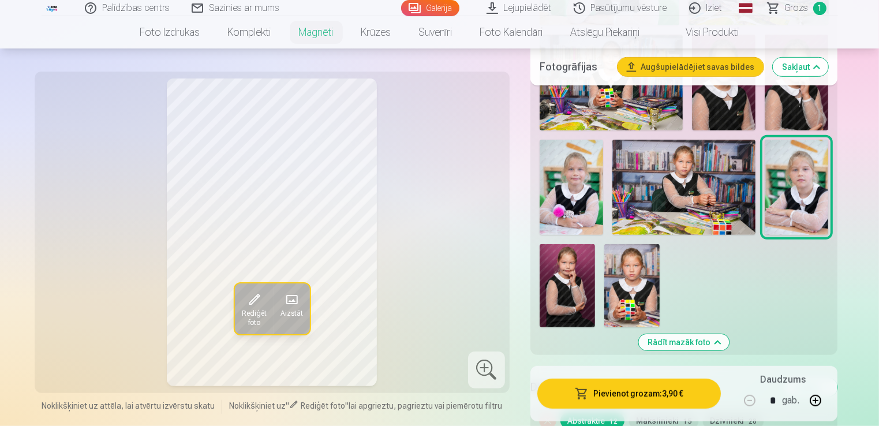
click at [636, 288] on img at bounding box center [631, 285] width 55 height 83
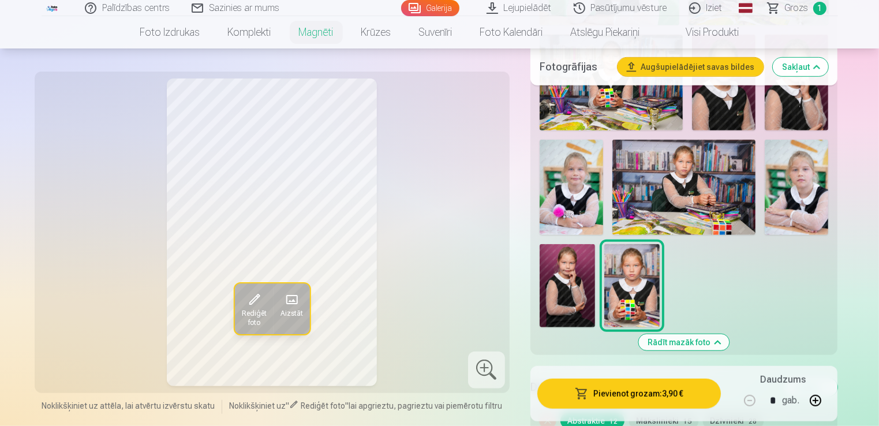
click at [579, 192] on img at bounding box center [570, 188] width 63 height 96
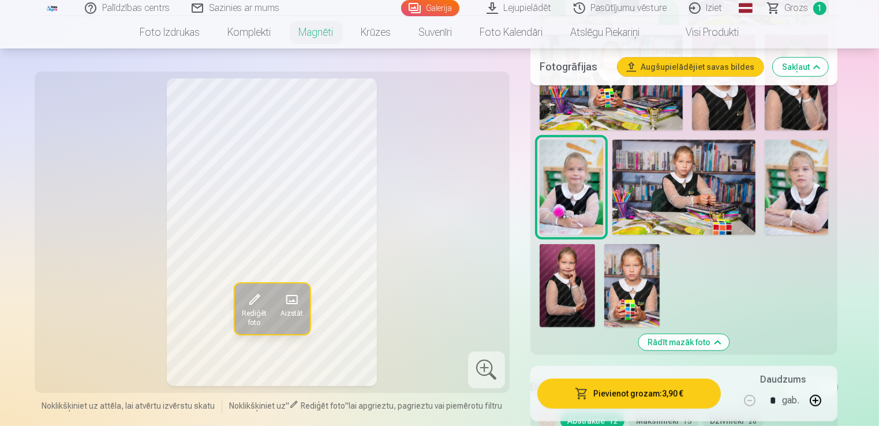
click at [697, 194] on img at bounding box center [683, 187] width 143 height 95
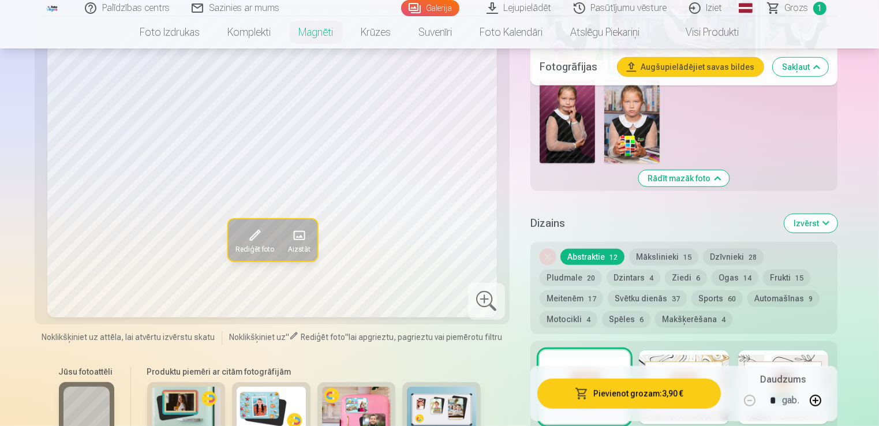
scroll to position [808, 0]
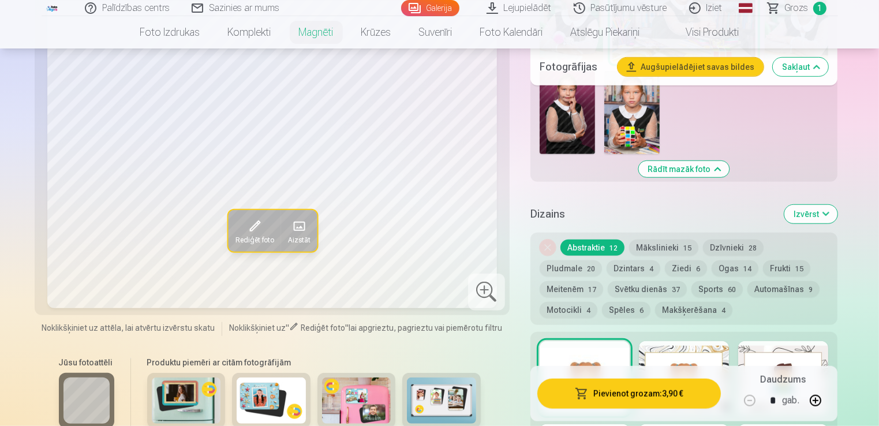
click at [813, 402] on button "button" at bounding box center [815, 400] width 28 height 28
type input "*"
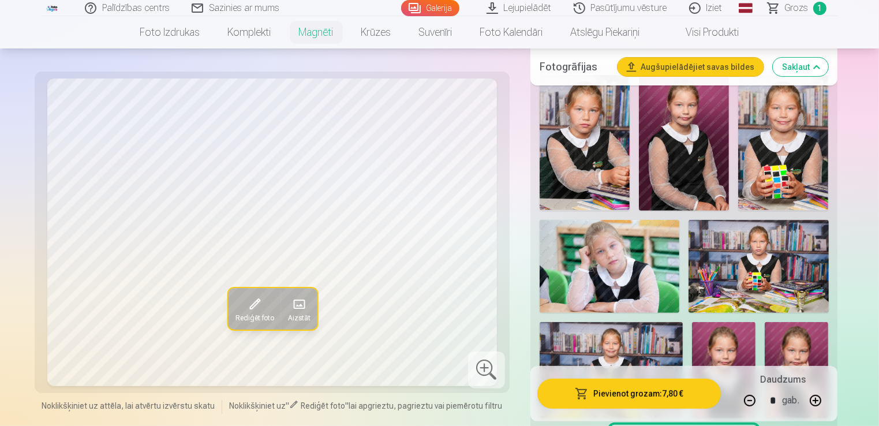
scroll to position [346, 0]
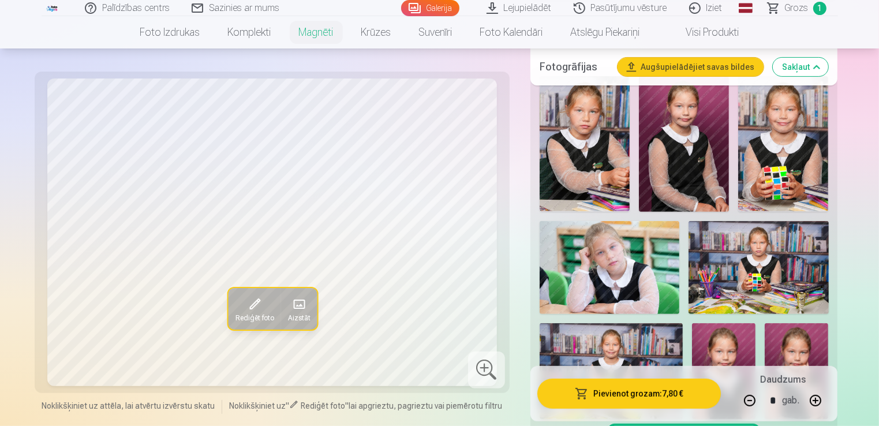
click at [598, 277] on img at bounding box center [609, 267] width 140 height 93
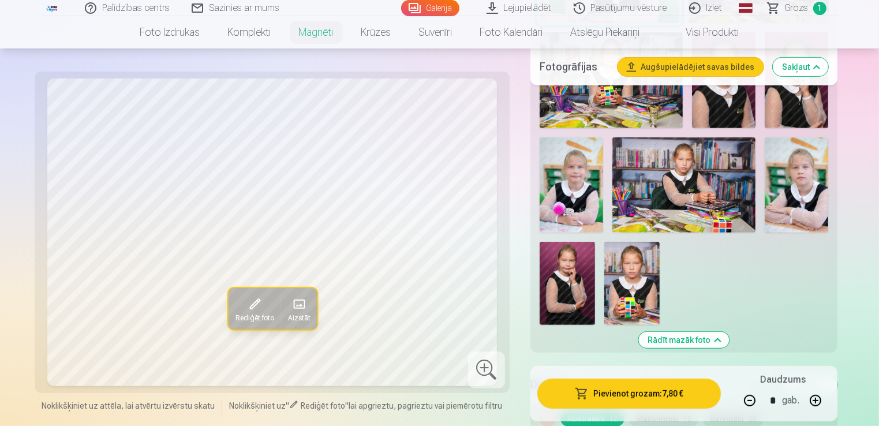
scroll to position [635, 0]
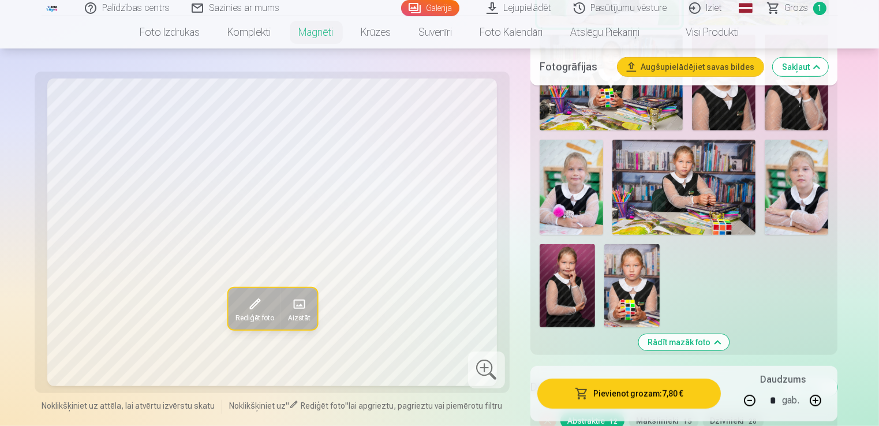
click at [562, 198] on img at bounding box center [570, 188] width 63 height 96
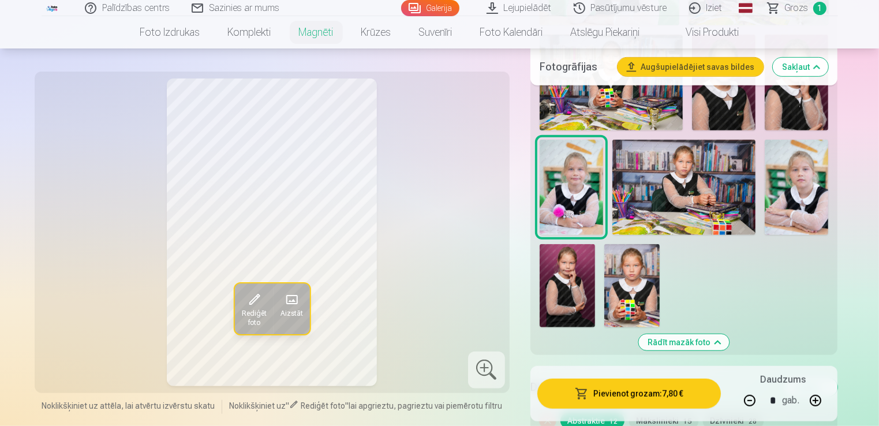
click at [629, 286] on img at bounding box center [631, 285] width 55 height 83
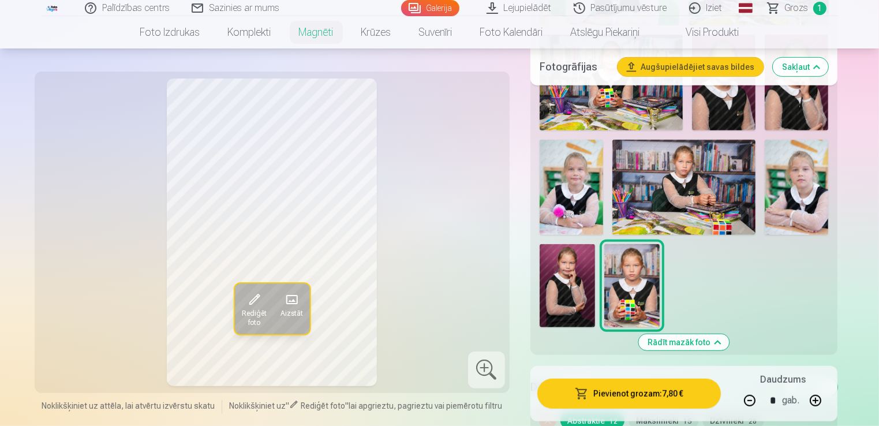
click at [798, 196] on img at bounding box center [795, 187] width 63 height 95
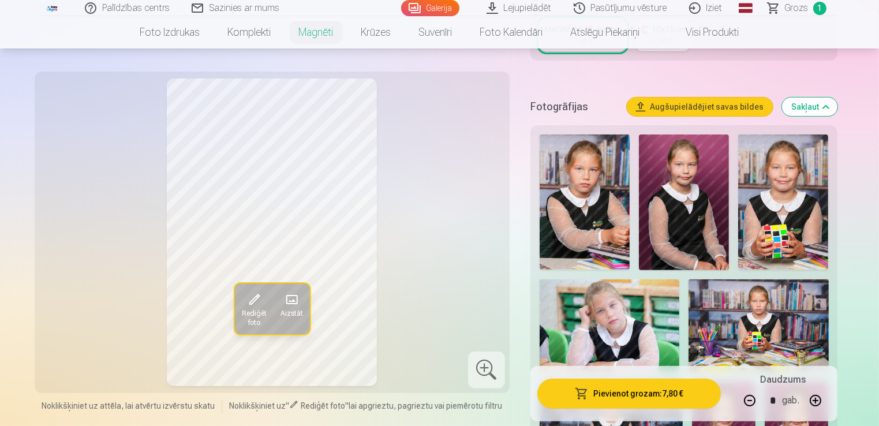
scroll to position [288, 0]
click at [581, 241] on img at bounding box center [584, 201] width 90 height 135
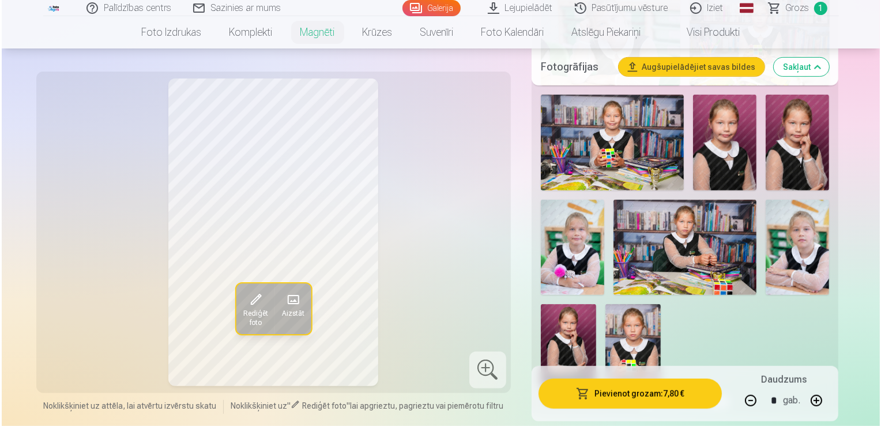
scroll to position [577, 0]
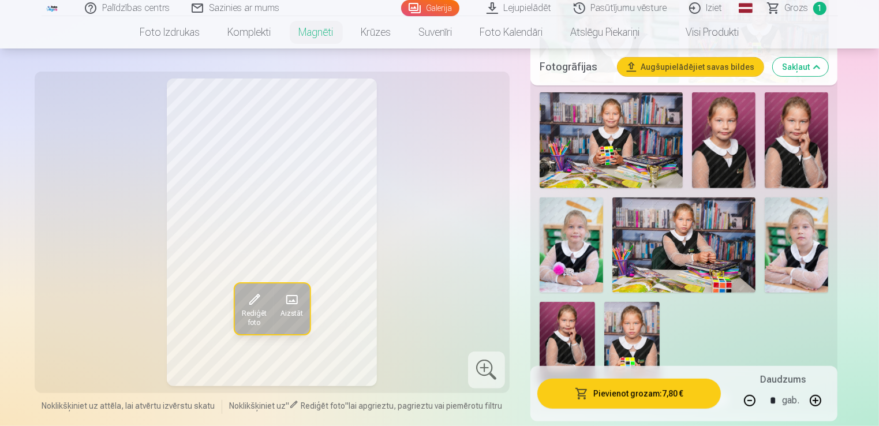
click at [634, 399] on button "Pievienot grozam : 7,80 €" at bounding box center [629, 393] width 184 height 30
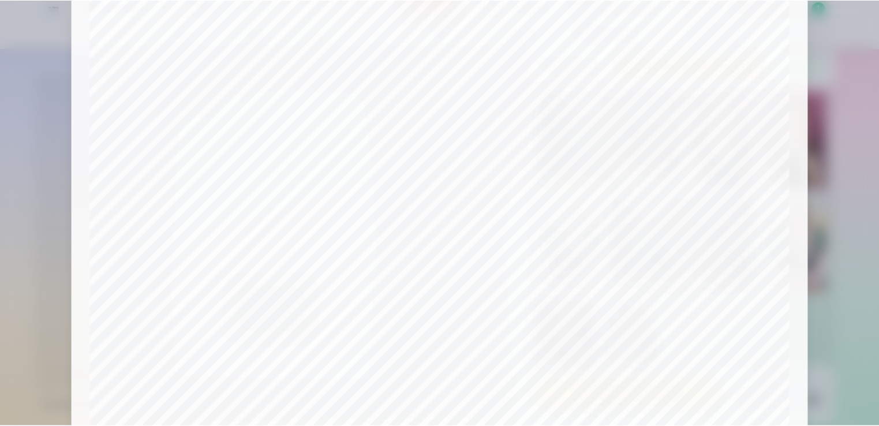
scroll to position [0, 0]
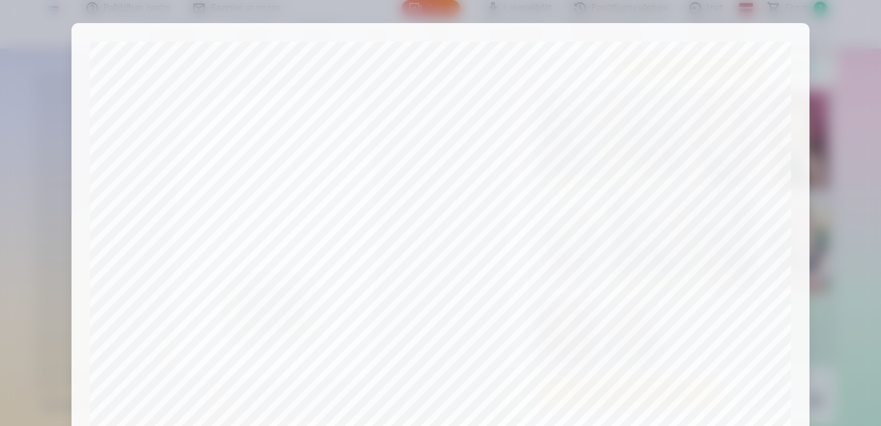
click at [843, 98] on div at bounding box center [440, 213] width 881 height 426
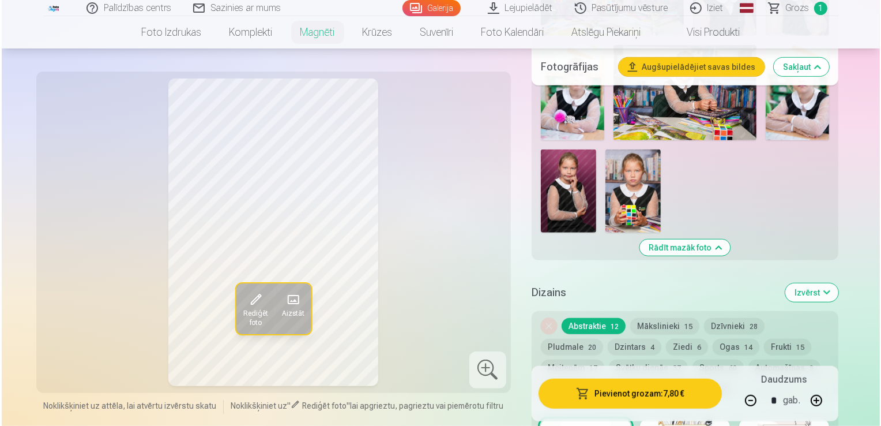
scroll to position [750, 0]
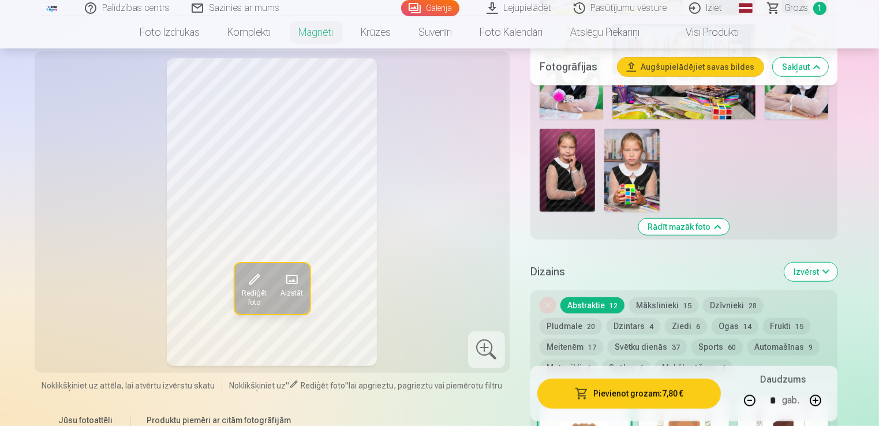
click at [246, 291] on span "Rediģēt foto" at bounding box center [253, 298] width 25 height 18
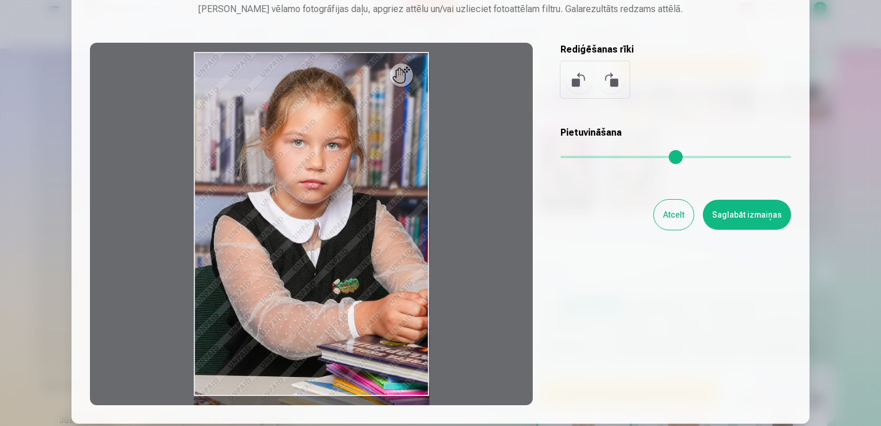
scroll to position [115, 0]
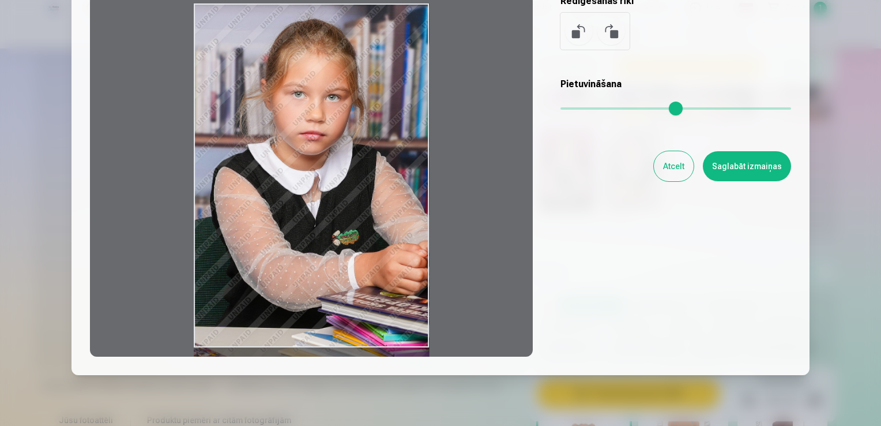
drag, startPoint x: 381, startPoint y: 264, endPoint x: 352, endPoint y: 268, distance: 29.1
click at [352, 268] on div at bounding box center [311, 175] width 443 height 362
drag, startPoint x: 366, startPoint y: 262, endPoint x: 414, endPoint y: 276, distance: 50.0
click at [414, 276] on div at bounding box center [311, 175] width 443 height 362
drag, startPoint x: 427, startPoint y: 271, endPoint x: 443, endPoint y: 271, distance: 15.6
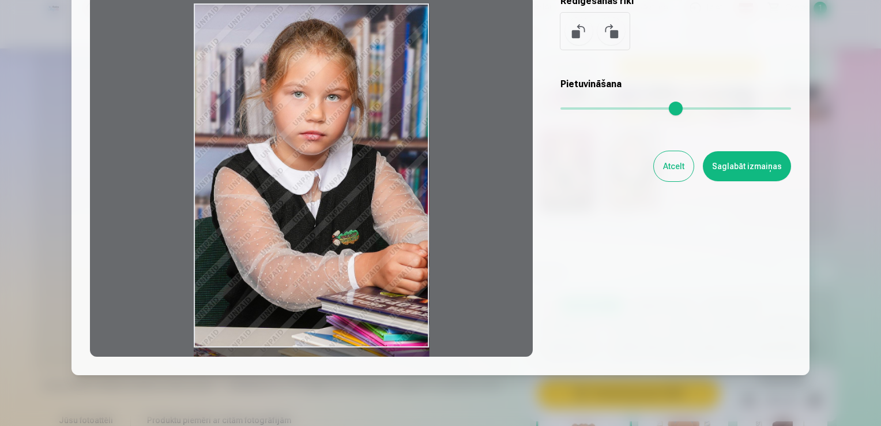
click at [443, 271] on div at bounding box center [311, 175] width 443 height 362
drag, startPoint x: 419, startPoint y: 347, endPoint x: 418, endPoint y: 364, distance: 16.8
click at [426, 371] on div "Rediģēt fotoattēlu [PERSON_NAME] vēlamo fotogrāfijas daļu, apgriez attēlu un/va…" at bounding box center [441, 141] width 738 height 467
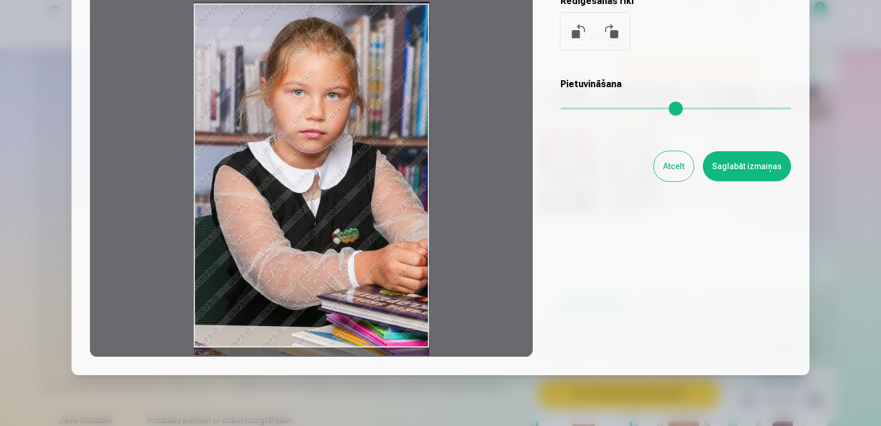
drag, startPoint x: 384, startPoint y: 230, endPoint x: 401, endPoint y: 147, distance: 84.8
click at [385, 223] on div at bounding box center [311, 175] width 443 height 362
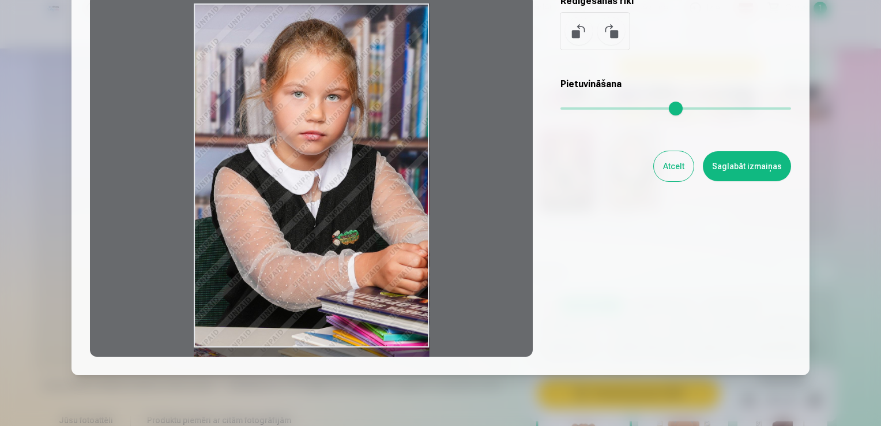
drag, startPoint x: 401, startPoint y: 147, endPoint x: 249, endPoint y: 269, distance: 195.7
click at [250, 269] on div at bounding box center [311, 175] width 443 height 362
drag, startPoint x: 346, startPoint y: 261, endPoint x: 337, endPoint y: 280, distance: 21.2
click at [337, 280] on div at bounding box center [311, 175] width 443 height 362
click at [489, 230] on div at bounding box center [311, 175] width 443 height 362
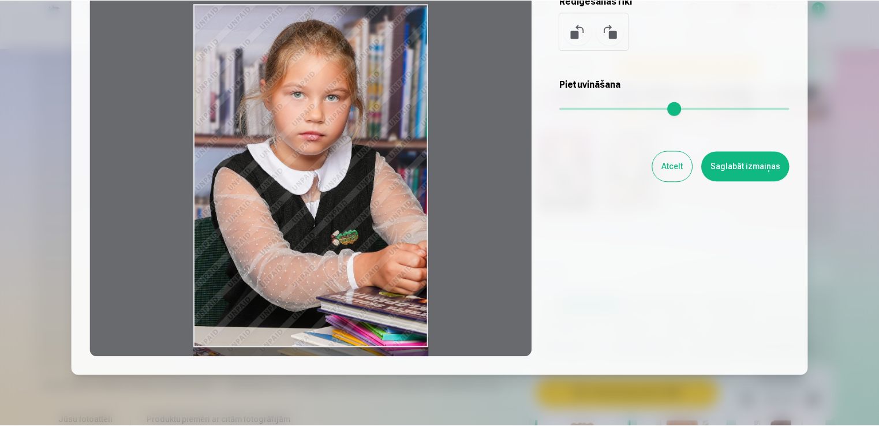
scroll to position [0, 0]
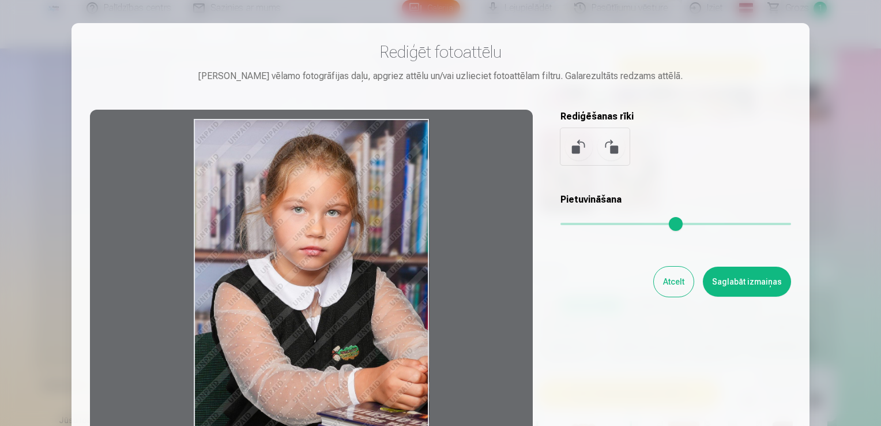
click at [671, 287] on button "Atcelt" at bounding box center [674, 281] width 40 height 30
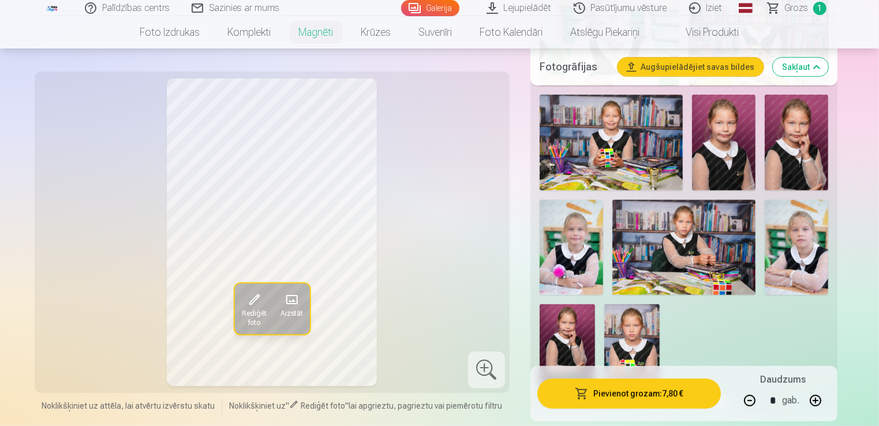
scroll to position [577, 0]
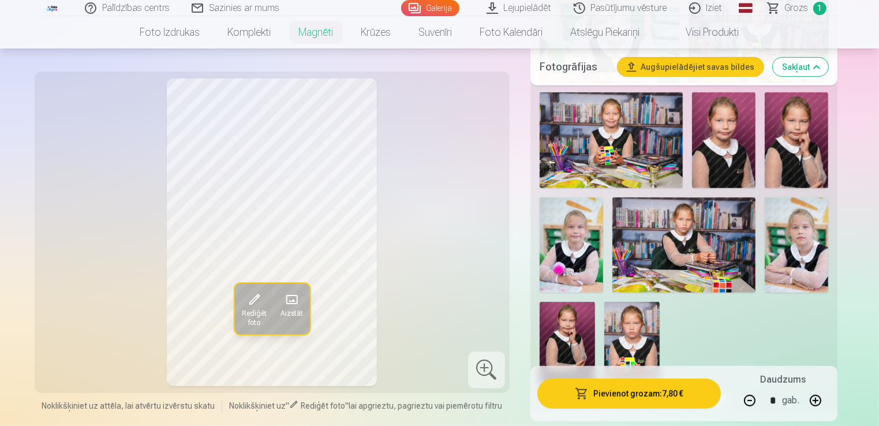
click at [692, 241] on img at bounding box center [683, 244] width 143 height 95
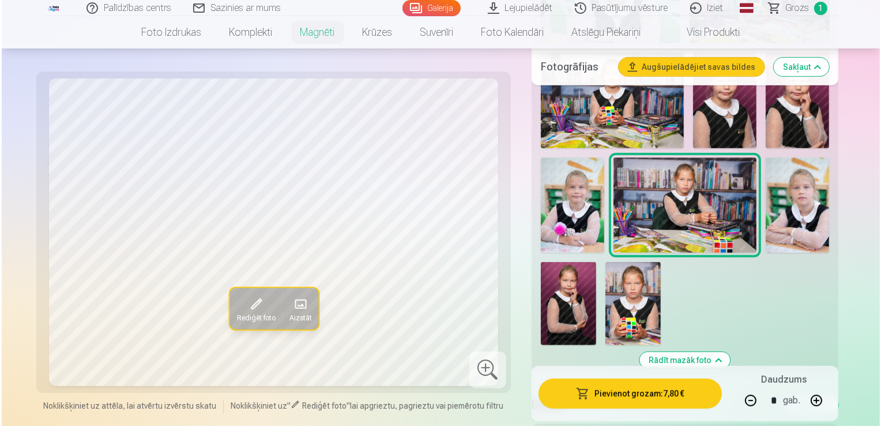
scroll to position [692, 0]
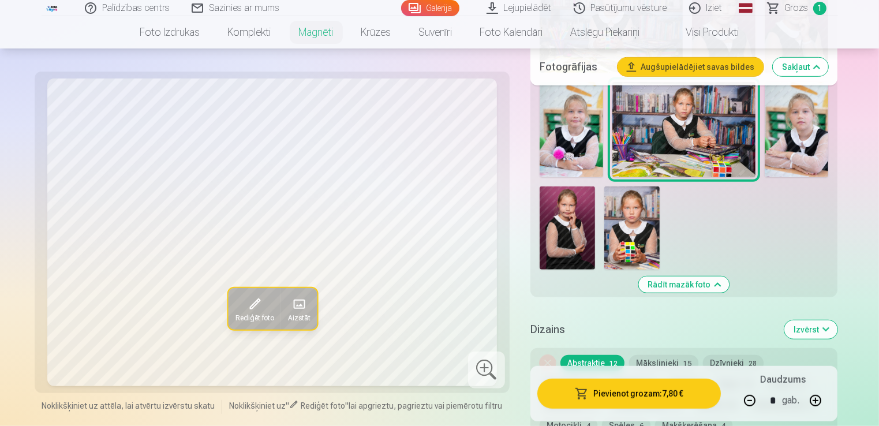
click at [247, 314] on span "Rediģēt foto" at bounding box center [253, 318] width 39 height 9
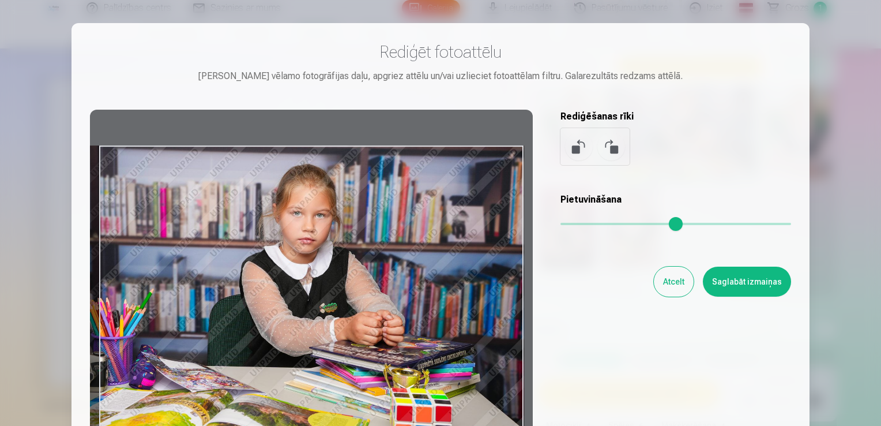
drag, startPoint x: 372, startPoint y: 294, endPoint x: 335, endPoint y: 326, distance: 49.1
click at [335, 326] on div at bounding box center [311, 291] width 443 height 362
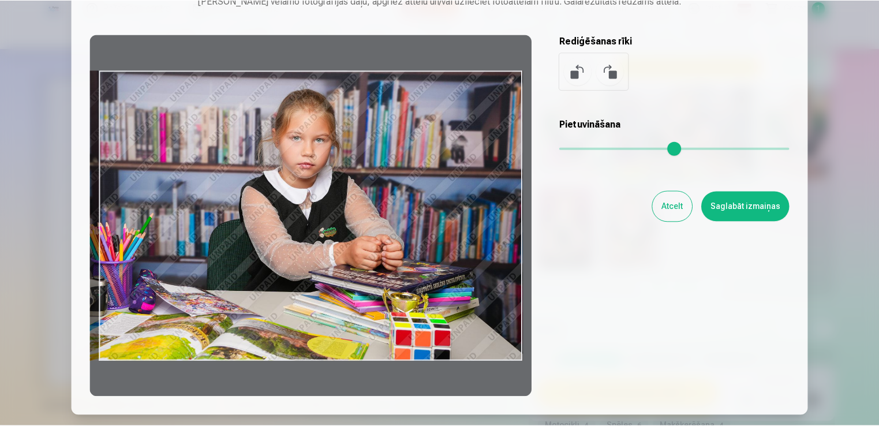
scroll to position [58, 0]
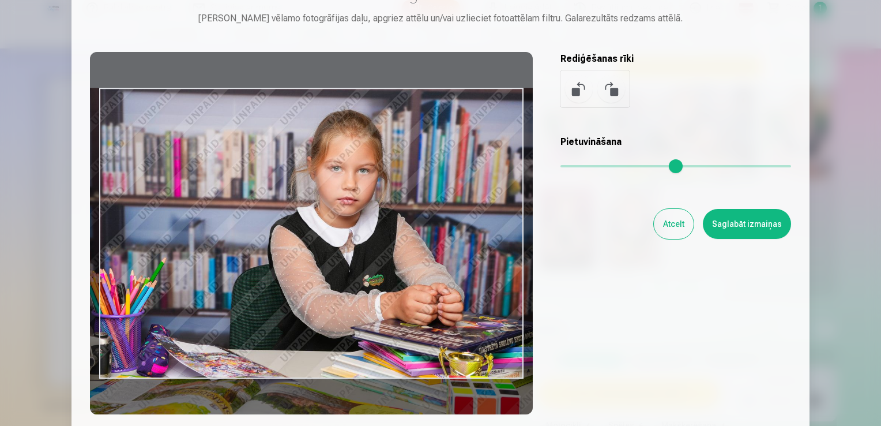
drag, startPoint x: 565, startPoint y: 167, endPoint x: 579, endPoint y: 166, distance: 13.9
click at [579, 166] on input "range" at bounding box center [676, 166] width 231 height 2
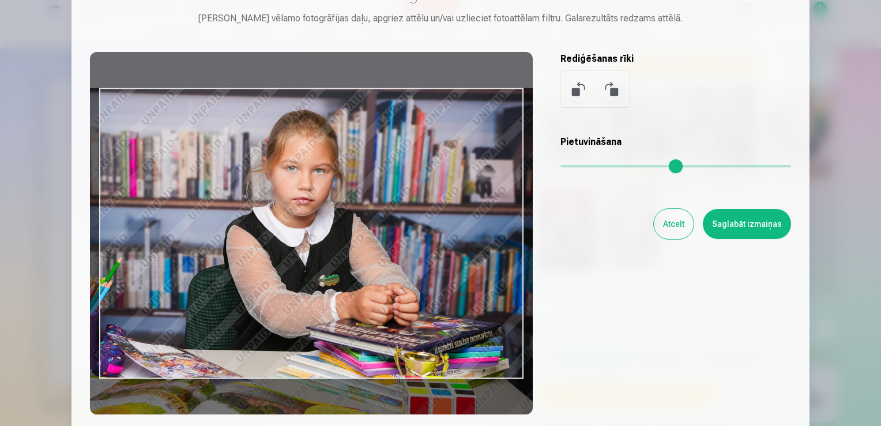
drag, startPoint x: 461, startPoint y: 220, endPoint x: 418, endPoint y: 256, distance: 56.5
click at [418, 256] on div at bounding box center [311, 233] width 443 height 362
type input "****"
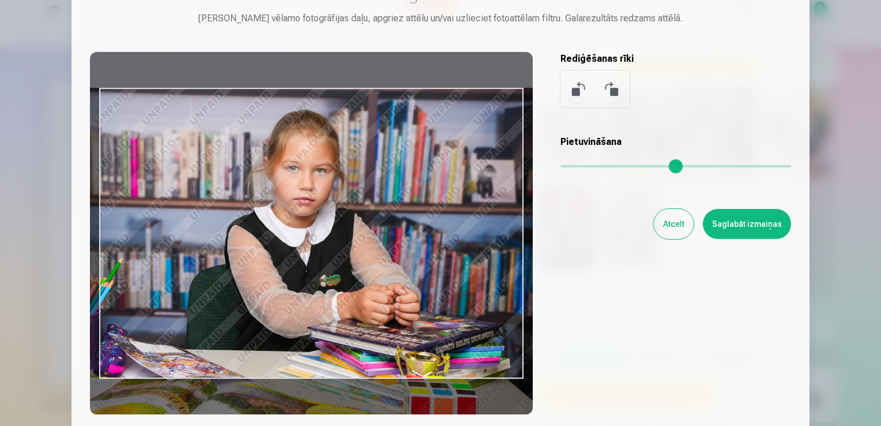
click at [749, 224] on button "Saglabāt izmaiņas" at bounding box center [747, 224] width 88 height 30
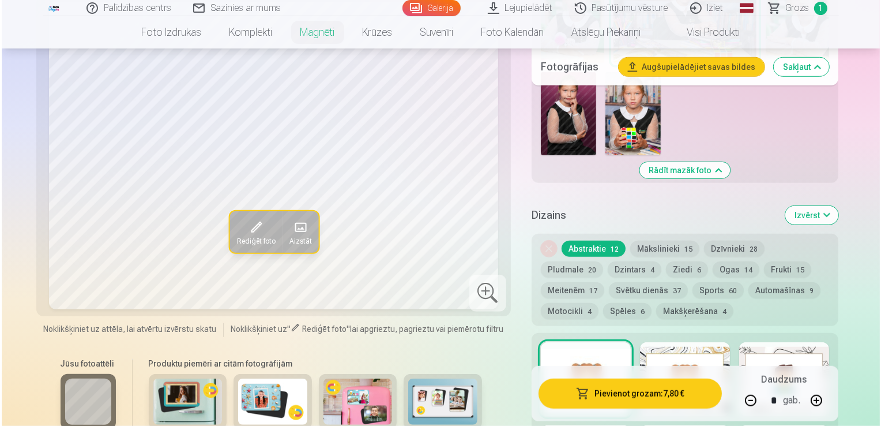
scroll to position [808, 0]
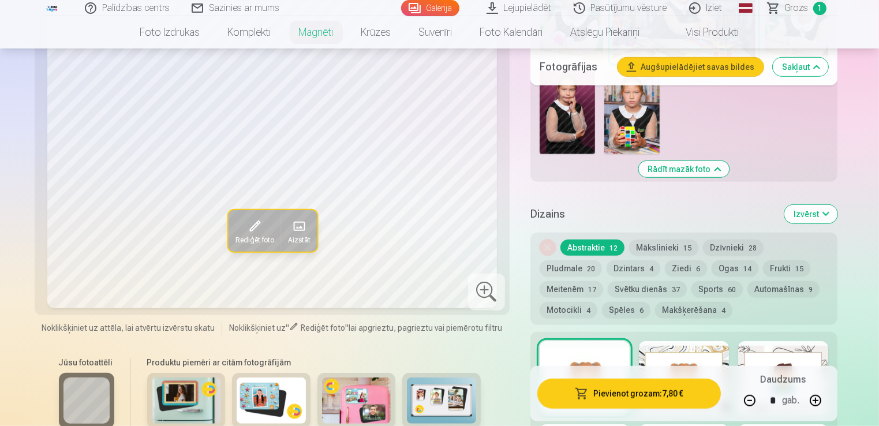
click at [621, 397] on button "Pievienot grozam : 7,80 €" at bounding box center [629, 393] width 184 height 30
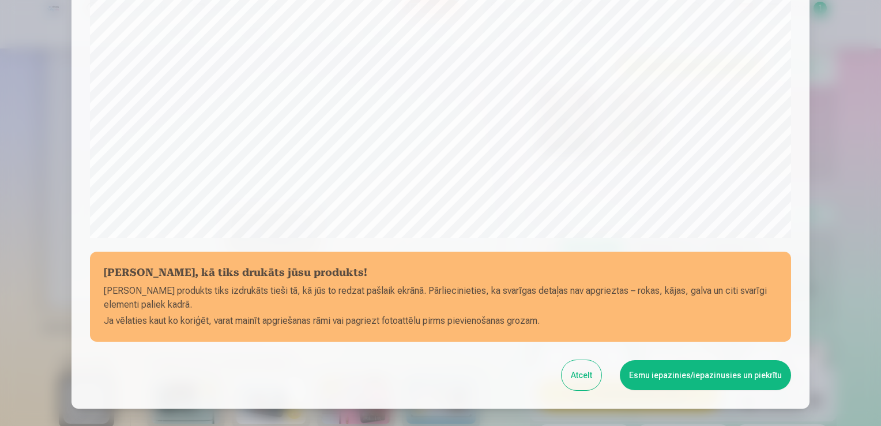
scroll to position [346, 0]
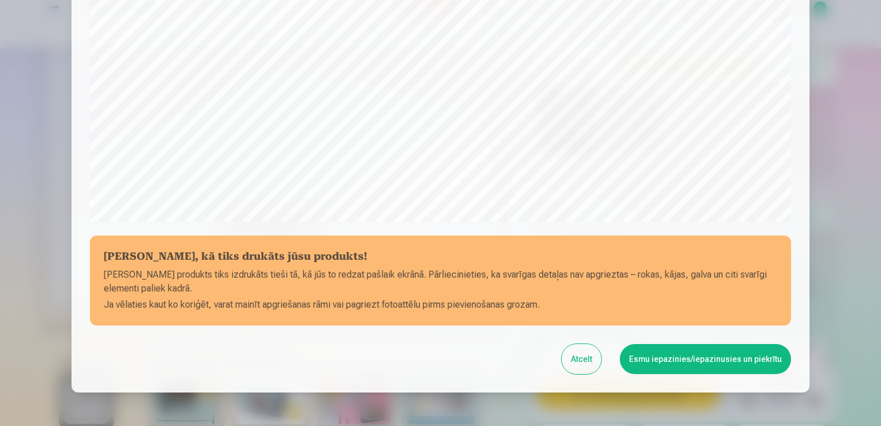
click at [669, 354] on button "Esmu iepazinies/iepazinusies un piekrītu" at bounding box center [705, 359] width 171 height 30
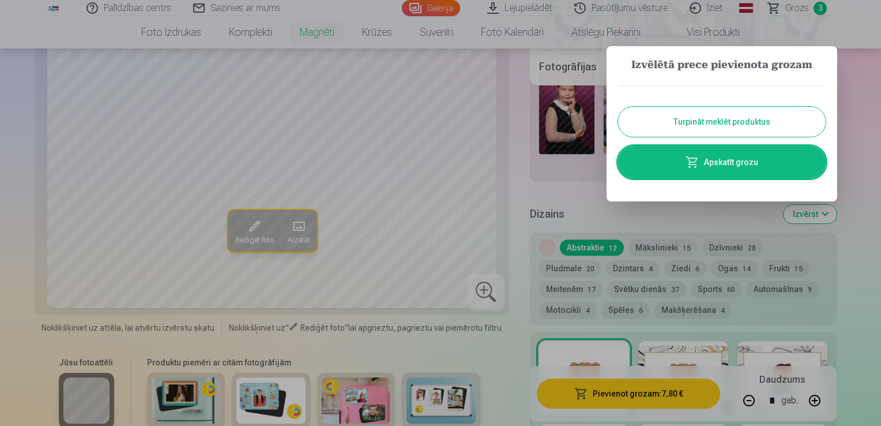
click at [712, 166] on link "Apskatīt grozu" at bounding box center [722, 162] width 208 height 32
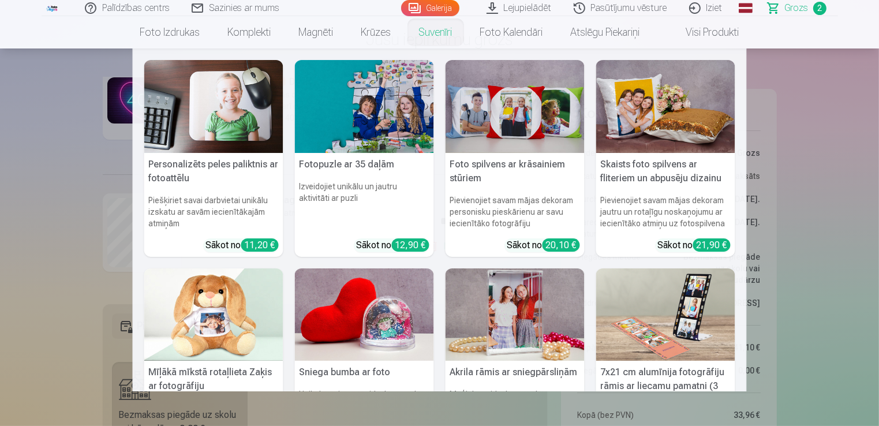
scroll to position [58, 0]
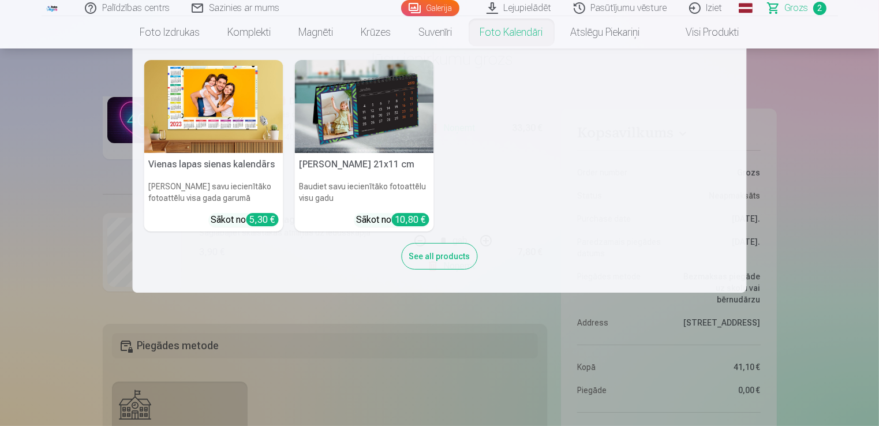
click at [388, 111] on img at bounding box center [364, 106] width 139 height 93
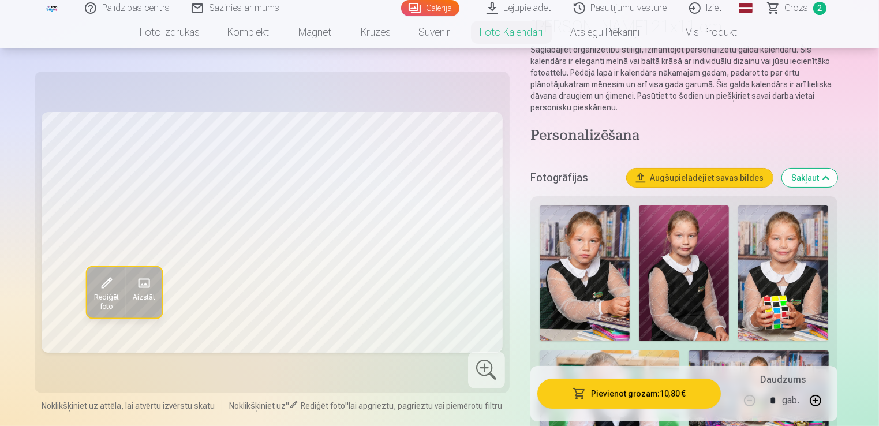
scroll to position [115, 0]
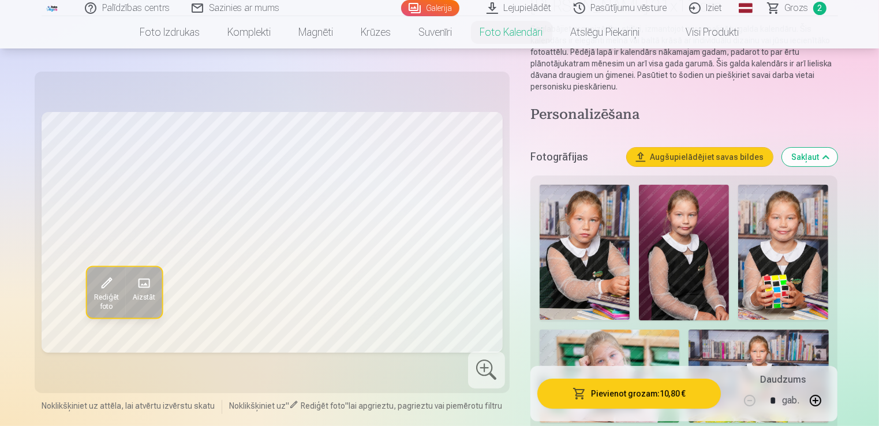
click at [586, 254] on img at bounding box center [584, 252] width 90 height 135
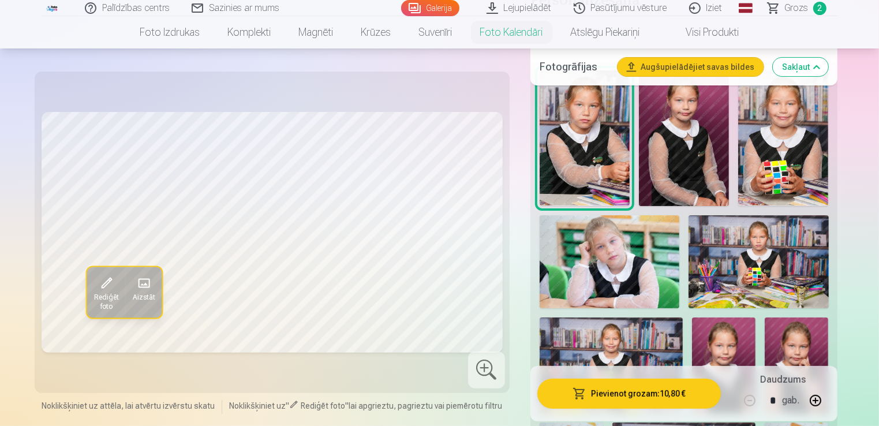
scroll to position [231, 0]
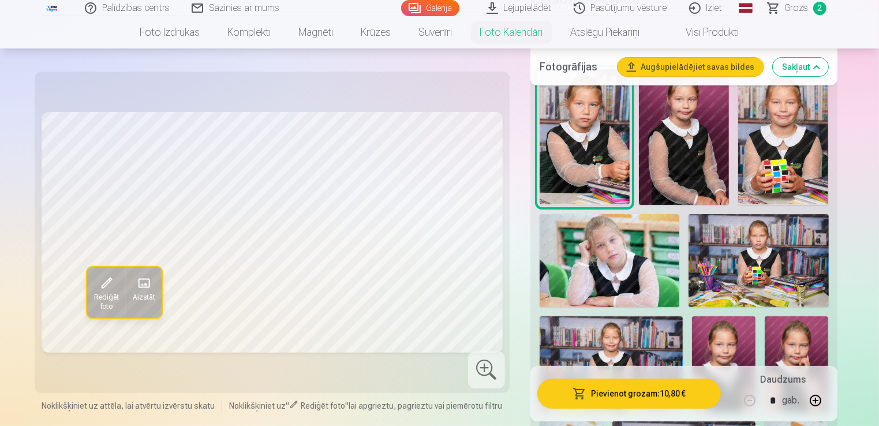
click at [592, 264] on img at bounding box center [609, 260] width 140 height 93
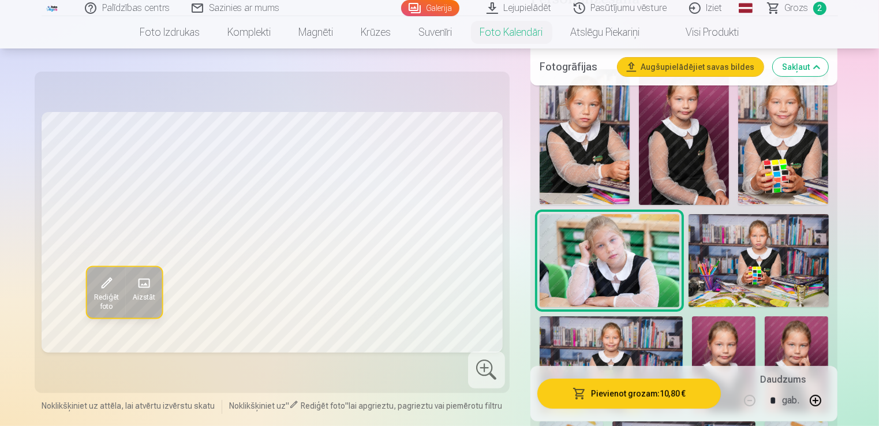
click at [603, 167] on img at bounding box center [584, 136] width 90 height 135
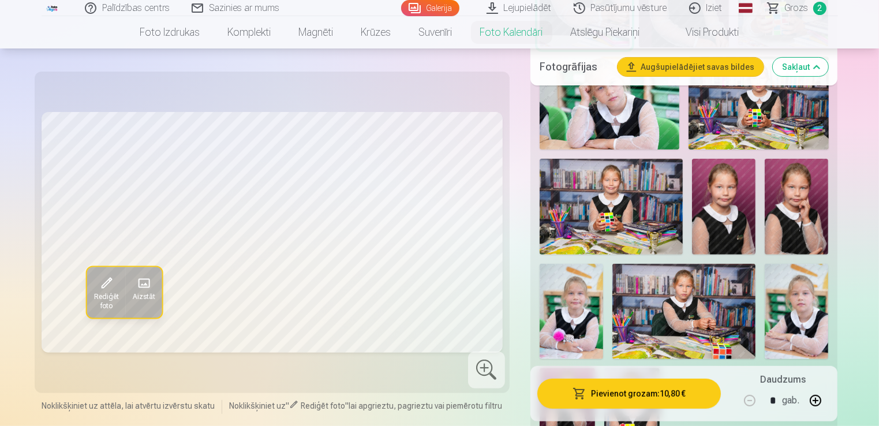
scroll to position [461, 0]
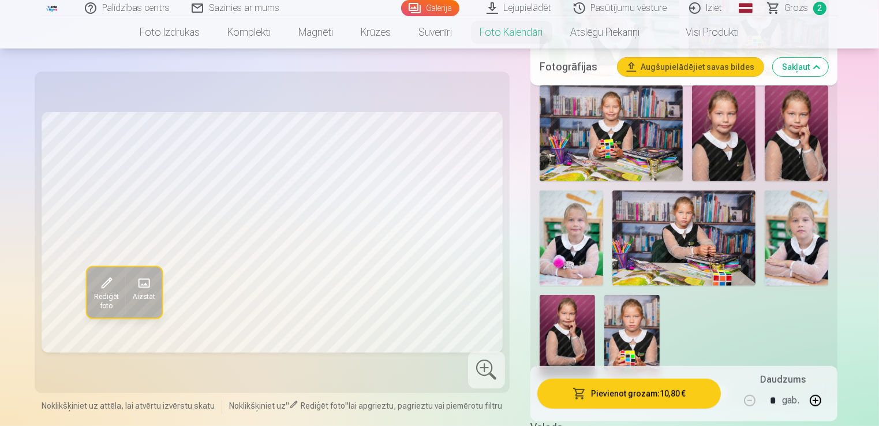
click at [594, 245] on img at bounding box center [570, 238] width 63 height 96
click at [810, 242] on img at bounding box center [795, 237] width 63 height 95
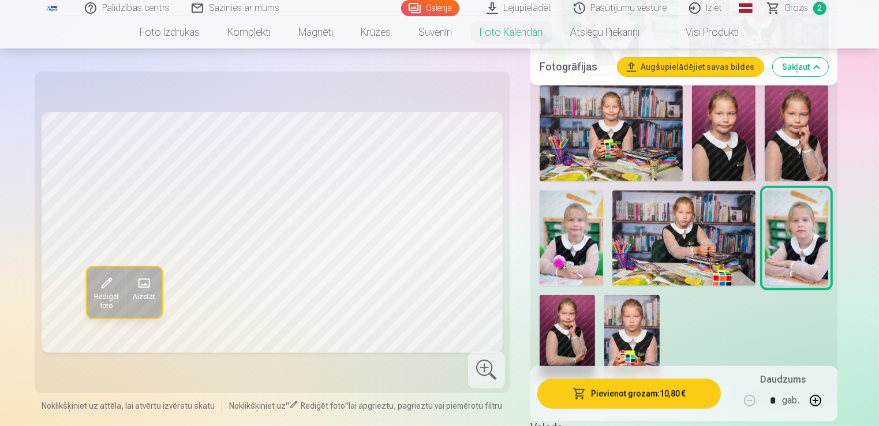
click at [546, 332] on img at bounding box center [566, 336] width 55 height 83
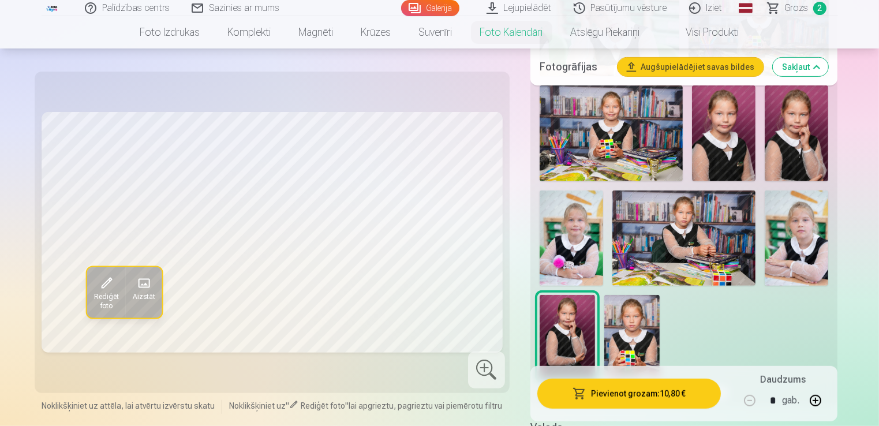
click at [621, 336] on img at bounding box center [631, 336] width 55 height 83
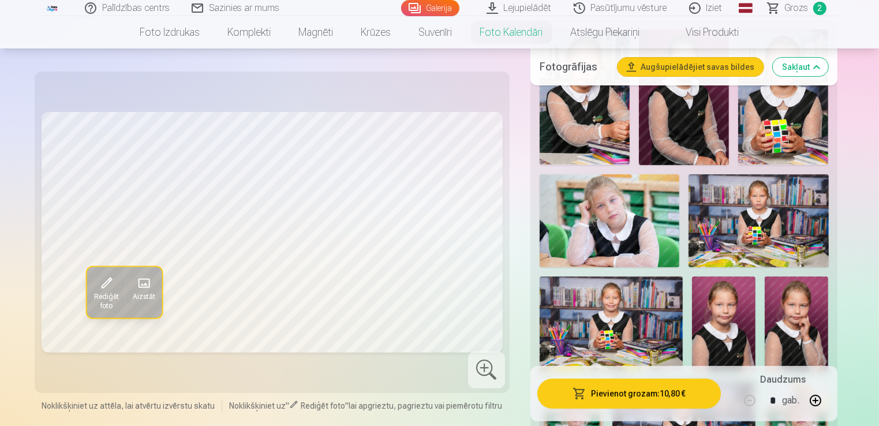
scroll to position [231, 0]
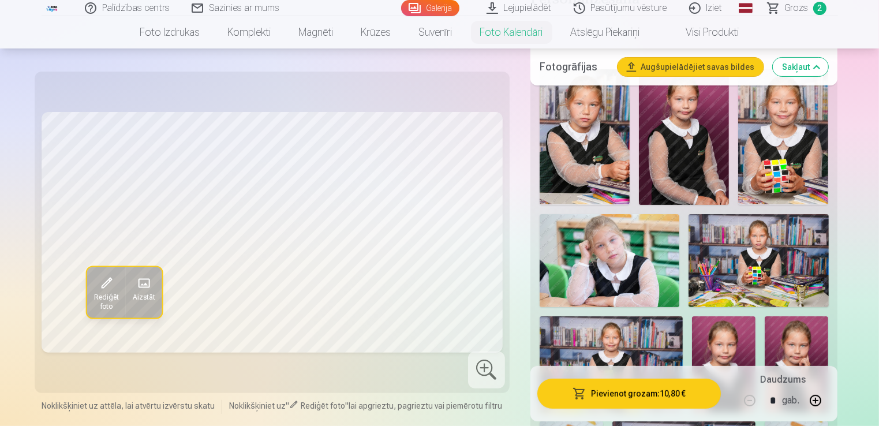
click at [590, 138] on img at bounding box center [584, 136] width 90 height 135
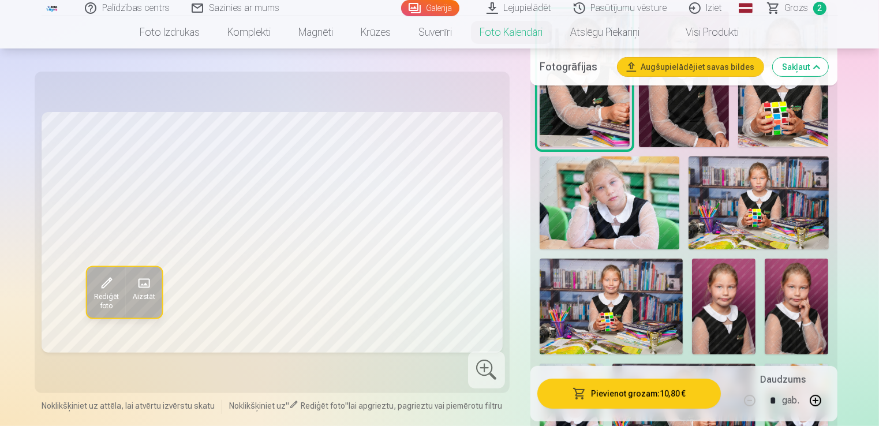
scroll to position [173, 0]
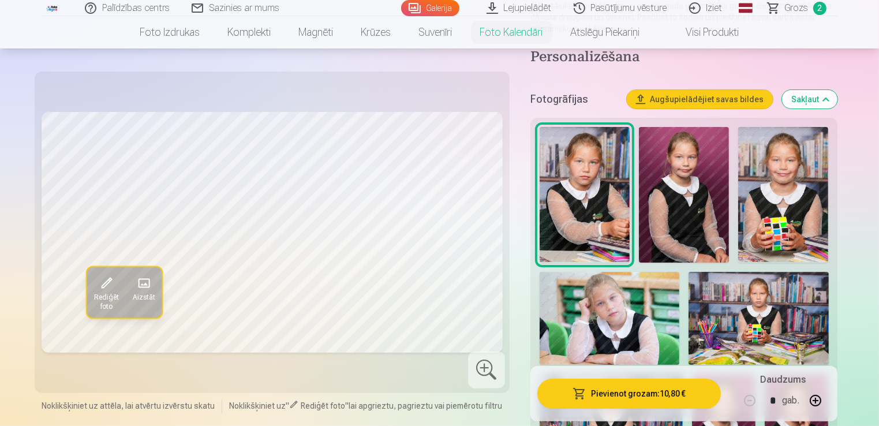
click at [104, 292] on span "Rediģēt foto" at bounding box center [105, 301] width 25 height 18
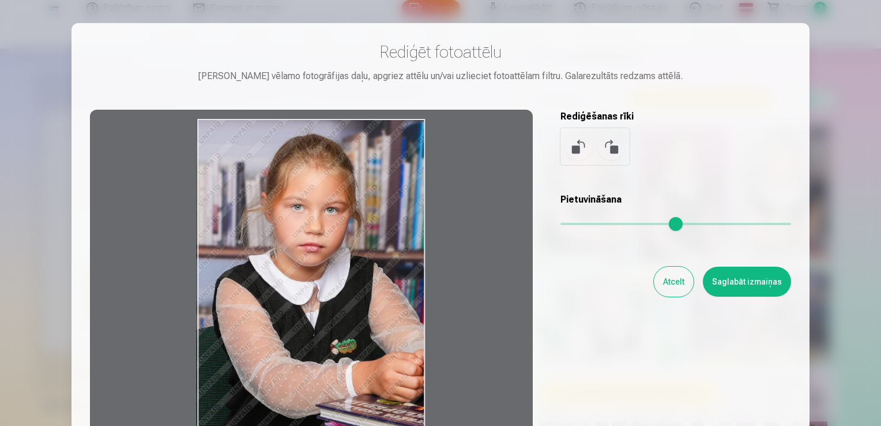
drag, startPoint x: 382, startPoint y: 285, endPoint x: 336, endPoint y: 273, distance: 48.1
click at [336, 273] on div at bounding box center [311, 291] width 443 height 362
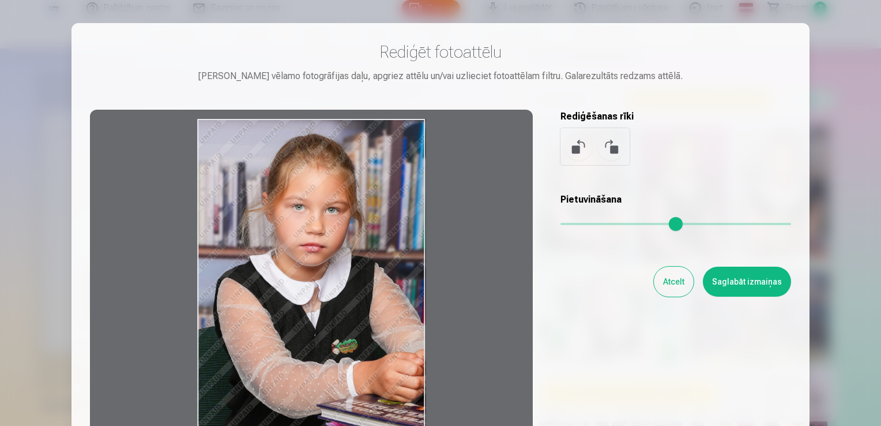
drag, startPoint x: 351, startPoint y: 275, endPoint x: 335, endPoint y: 273, distance: 16.8
click at [335, 272] on div at bounding box center [311, 291] width 443 height 362
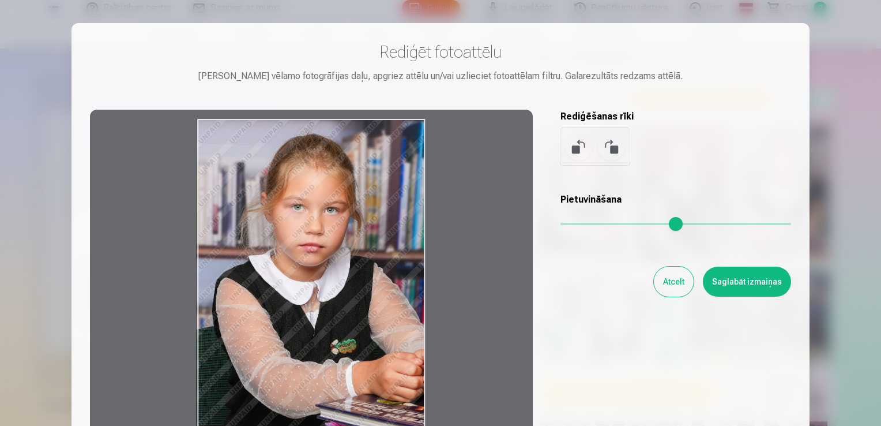
drag, startPoint x: 388, startPoint y: 260, endPoint x: 293, endPoint y: 239, distance: 96.9
click at [293, 239] on div at bounding box center [311, 291] width 443 height 362
click at [674, 285] on button "Atcelt" at bounding box center [674, 281] width 40 height 30
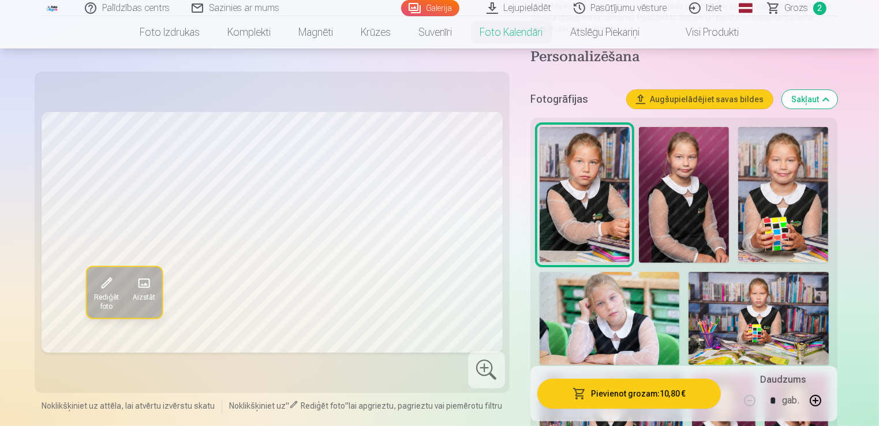
click at [617, 389] on button "Pievienot grozam : 10,80 €" at bounding box center [629, 393] width 184 height 30
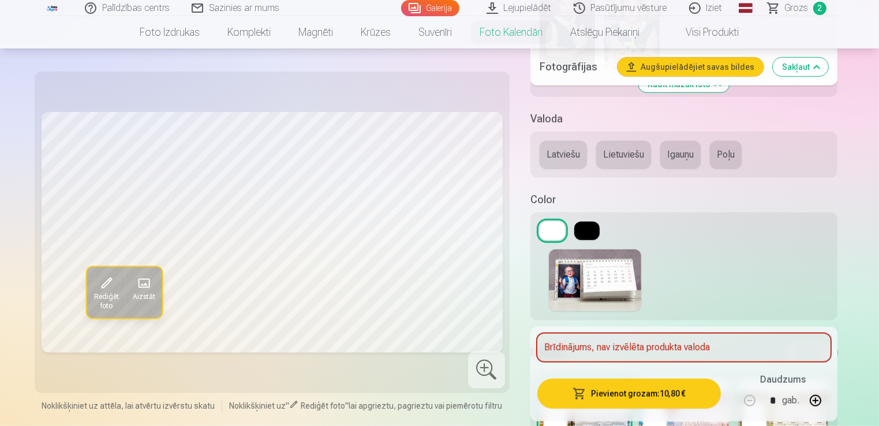
scroll to position [750, 0]
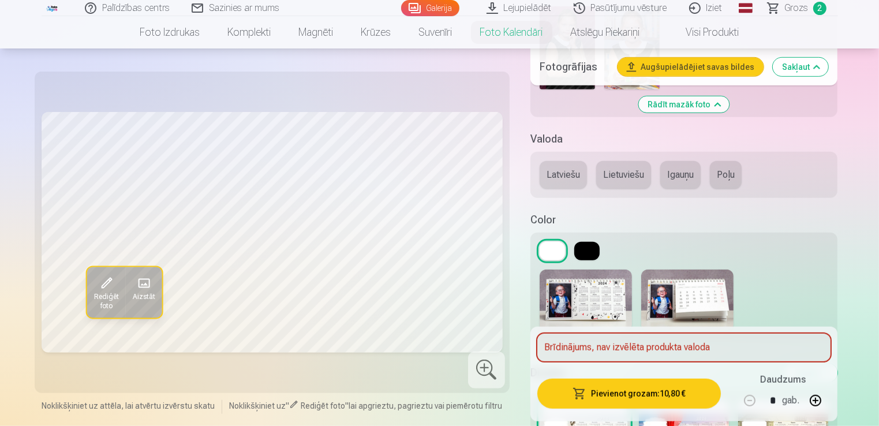
click at [550, 175] on button "Latviešu" at bounding box center [562, 175] width 47 height 28
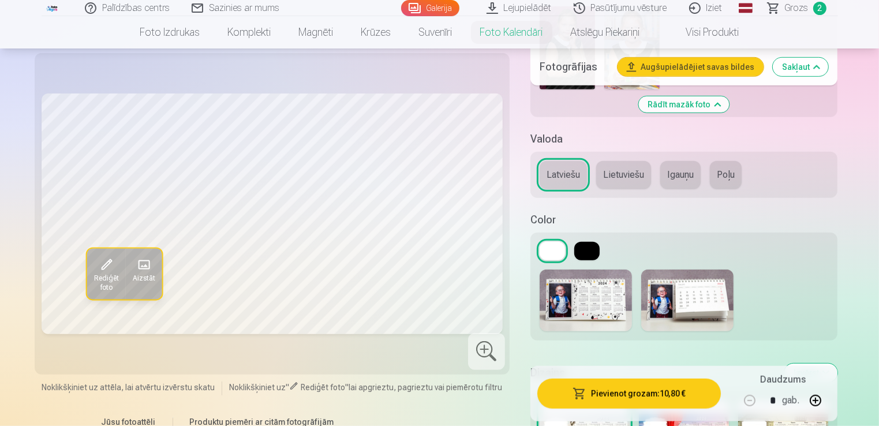
click at [584, 254] on button at bounding box center [586, 251] width 25 height 18
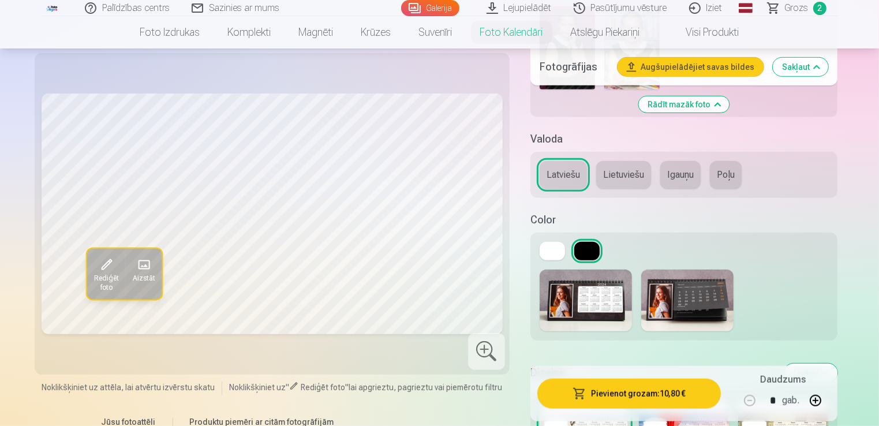
click at [555, 252] on button at bounding box center [551, 251] width 25 height 18
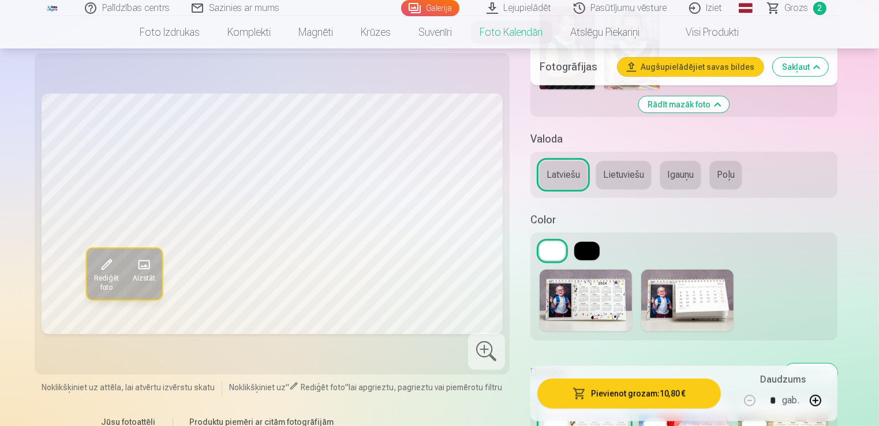
click at [592, 248] on button at bounding box center [586, 251] width 25 height 18
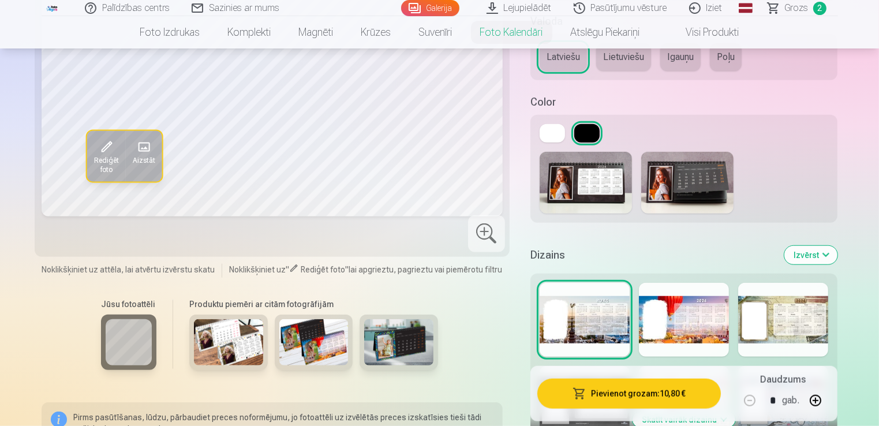
scroll to position [865, 0]
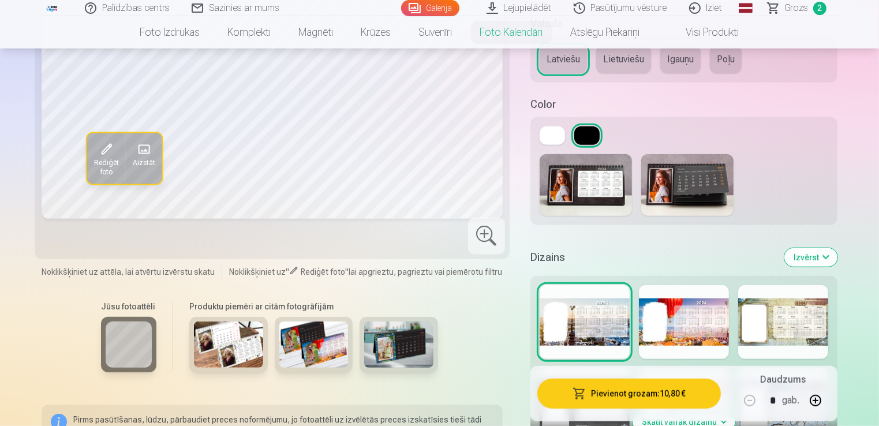
click at [669, 329] on div at bounding box center [684, 322] width 90 height 74
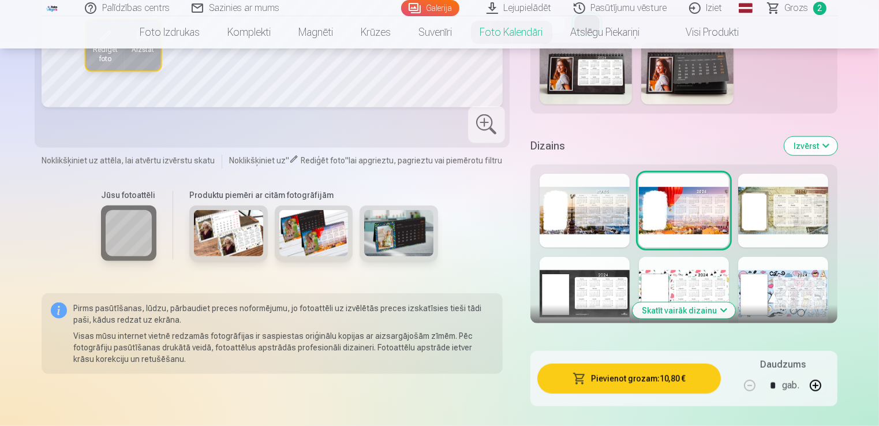
scroll to position [981, 0]
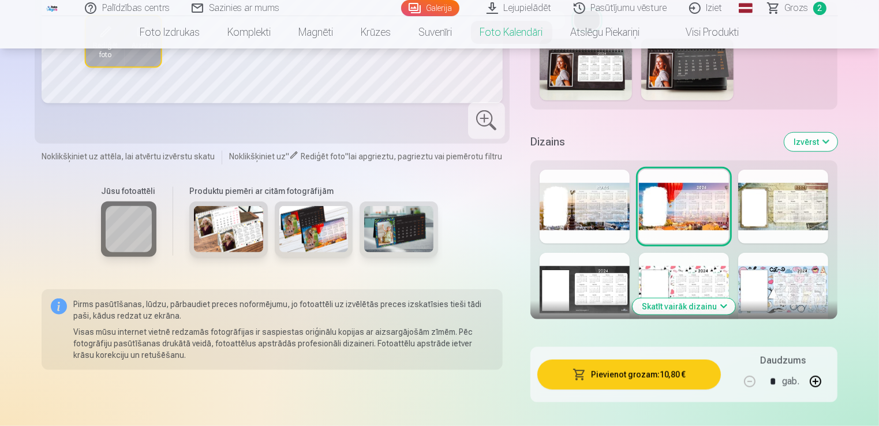
click at [800, 196] on div at bounding box center [783, 207] width 90 height 74
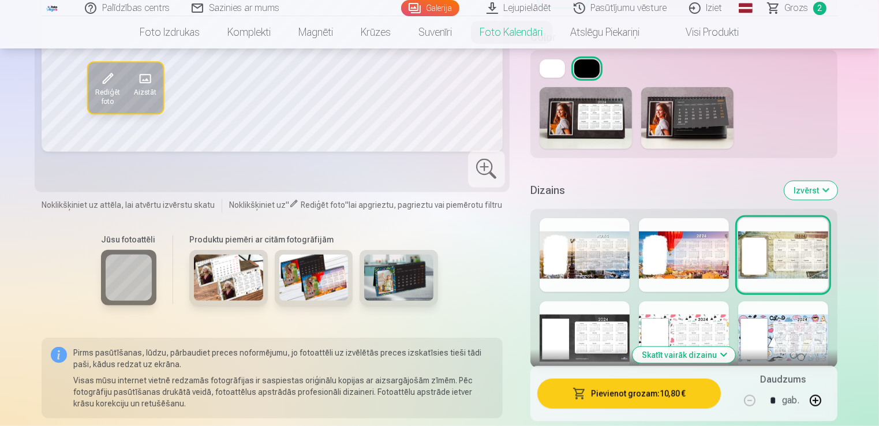
scroll to position [923, 0]
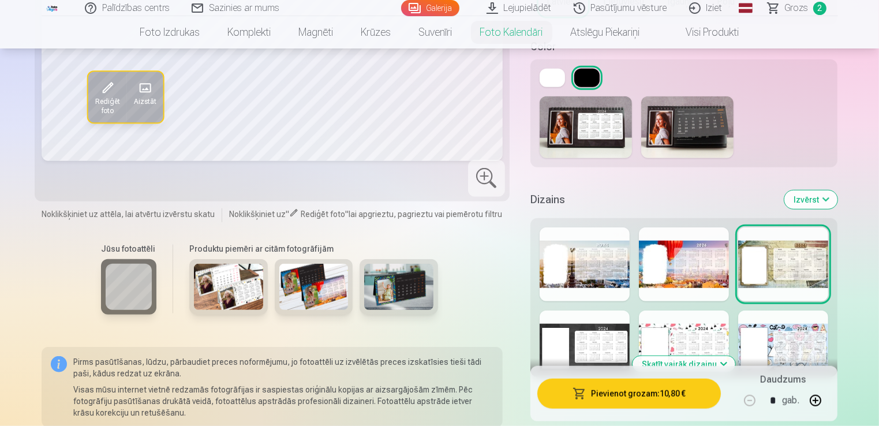
click at [584, 268] on div at bounding box center [584, 264] width 90 height 74
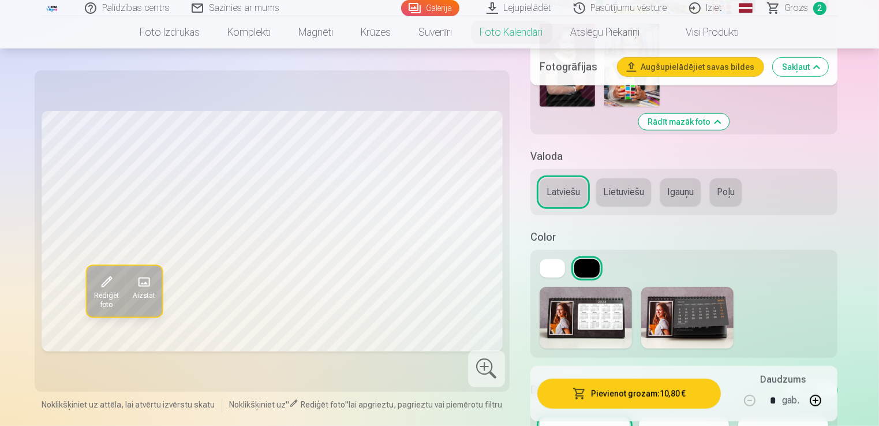
scroll to position [808, 0]
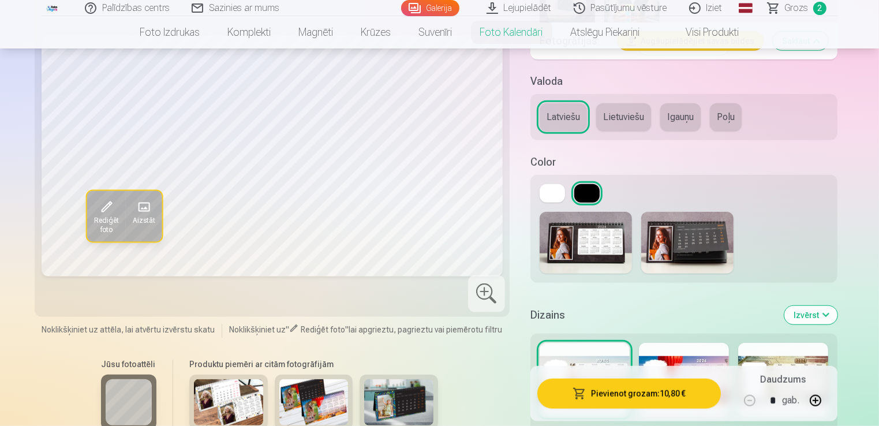
click at [546, 197] on button at bounding box center [551, 193] width 25 height 18
